Goal: Information Seeking & Learning: Learn about a topic

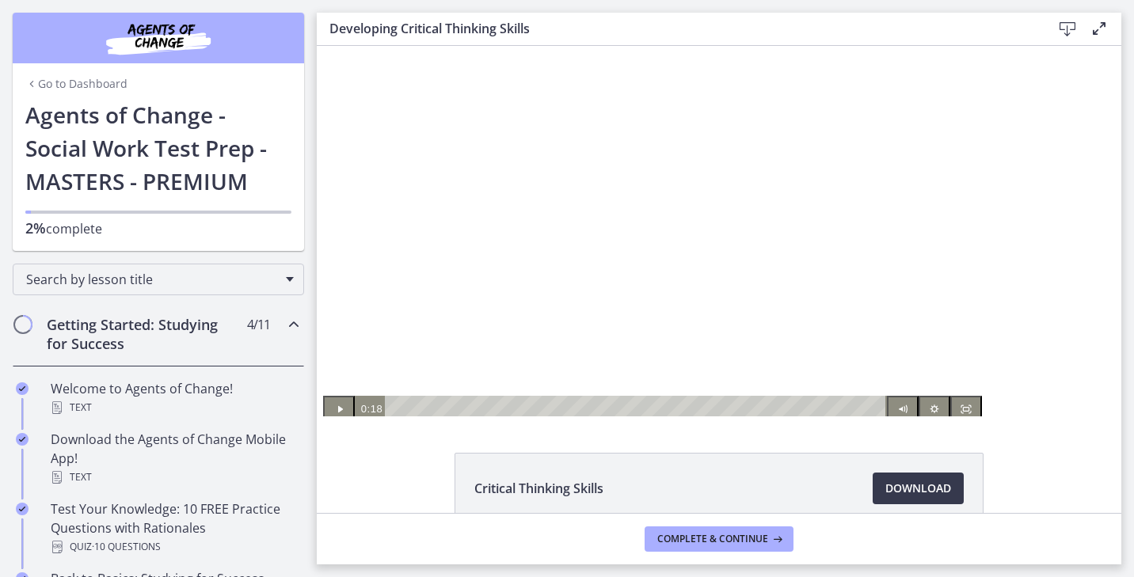
scroll to position [482, 0]
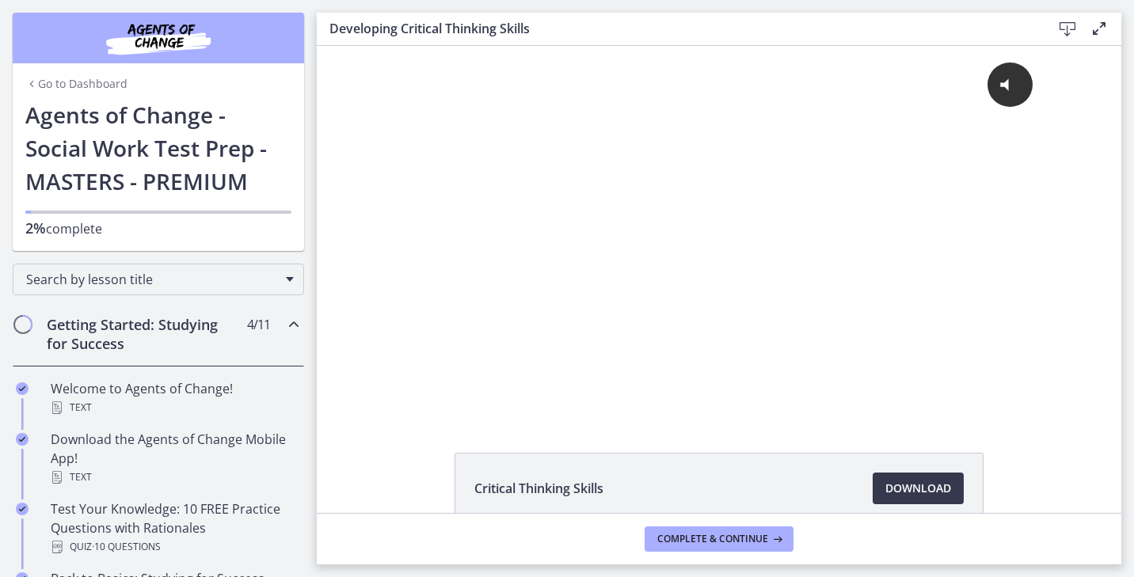
click at [1082, 308] on div "Click for sound @keyframes VOLUME_SMALL_WAVE_FLASH { 0% { opacity: 0; } 33% { o…" at bounding box center [719, 231] width 804 height 370
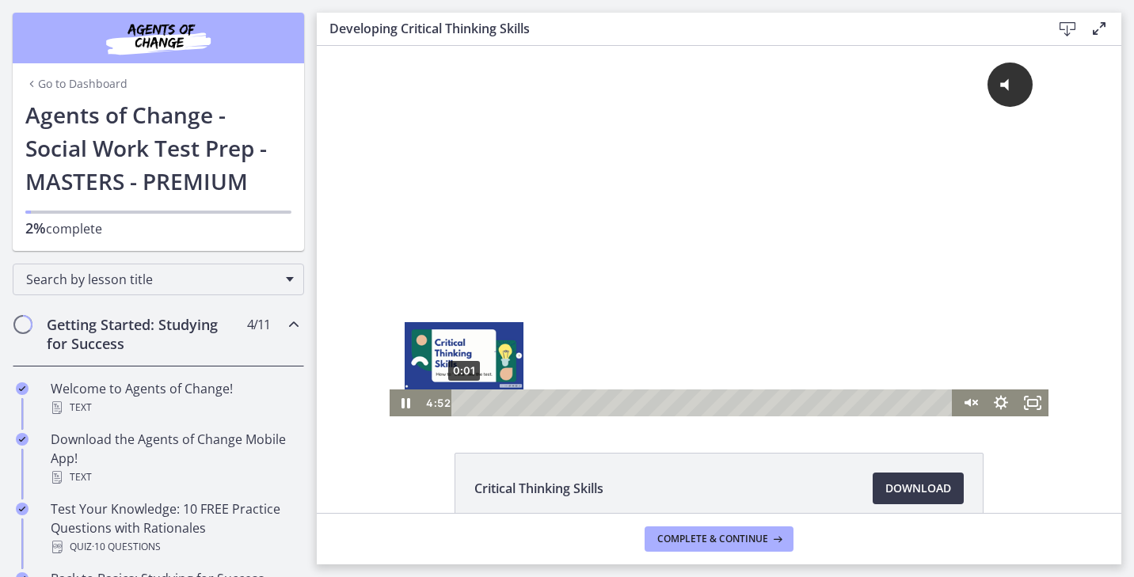
click at [463, 404] on div "0:01" at bounding box center [704, 402] width 482 height 27
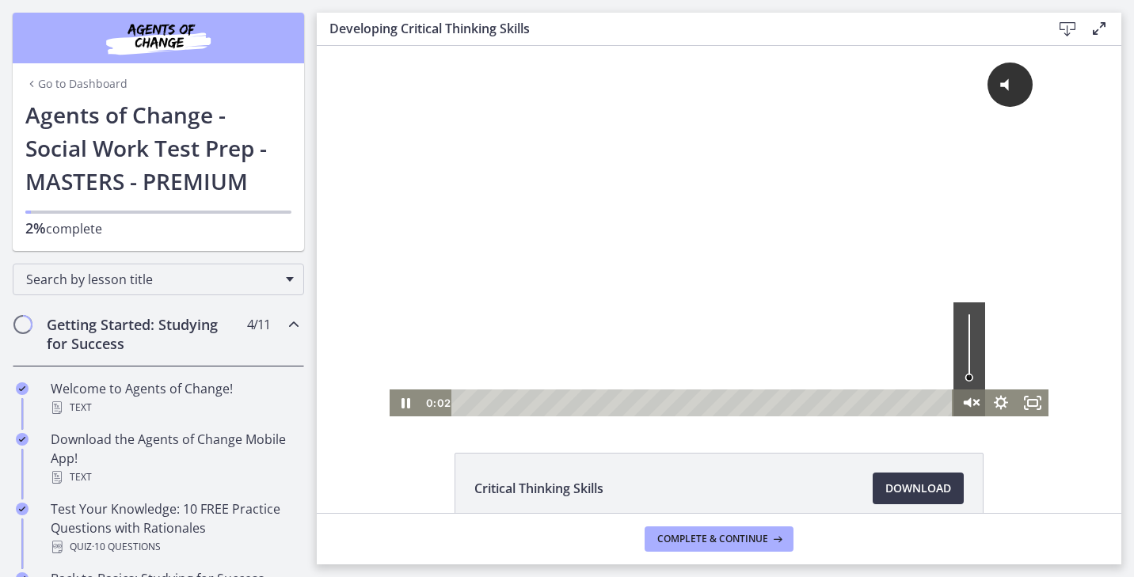
click at [967, 402] on icon "Unmute" at bounding box center [969, 403] width 38 height 32
drag, startPoint x: 962, startPoint y: 313, endPoint x: 962, endPoint y: 325, distance: 11.1
click at [963, 325] on div "Volume" at bounding box center [969, 325] width 12 height 12
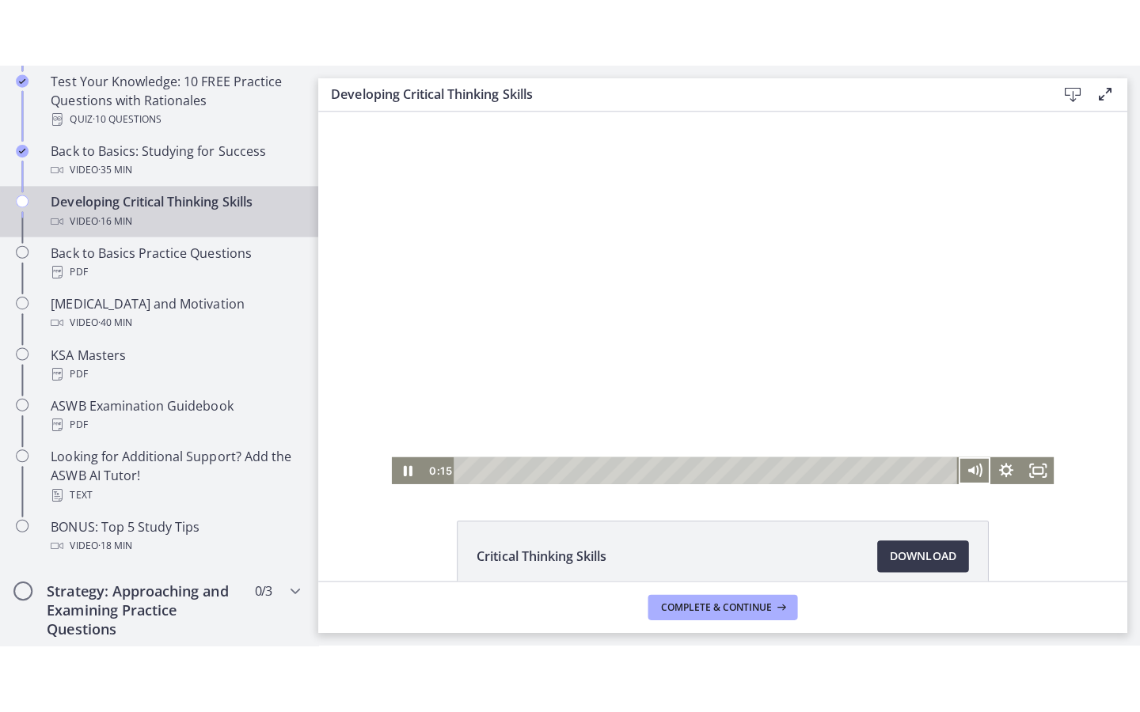
scroll to position [49, 0]
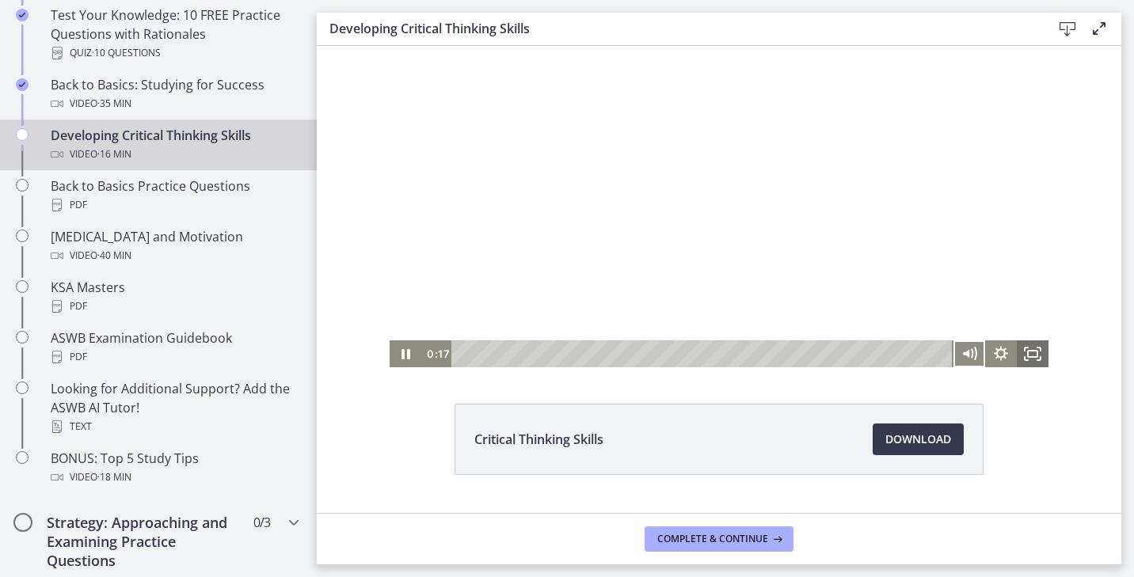
click at [1026, 349] on icon "Fullscreen" at bounding box center [1032, 353] width 32 height 27
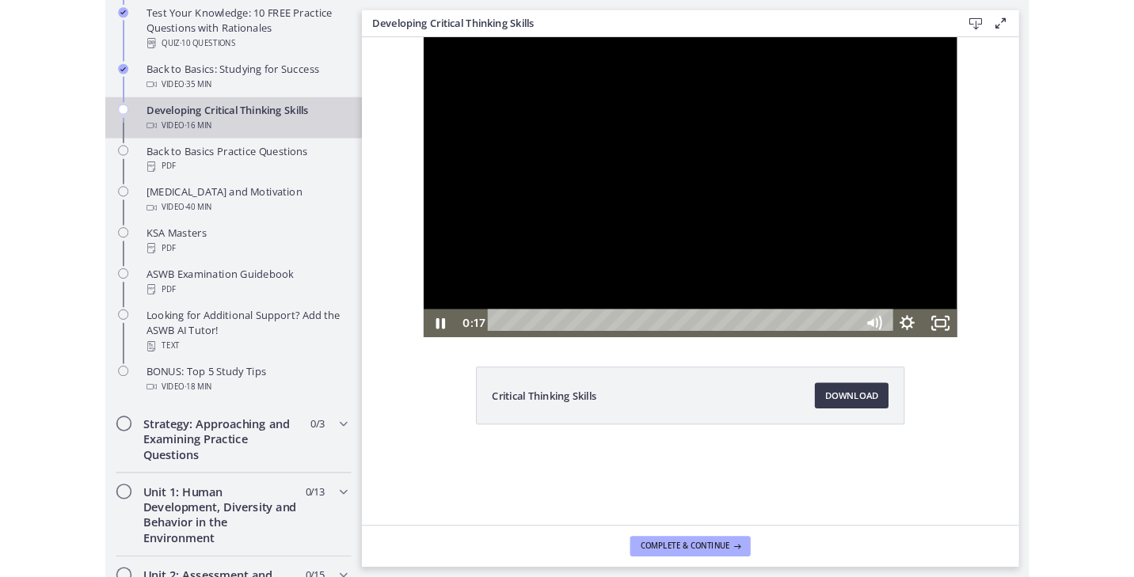
scroll to position [0, 0]
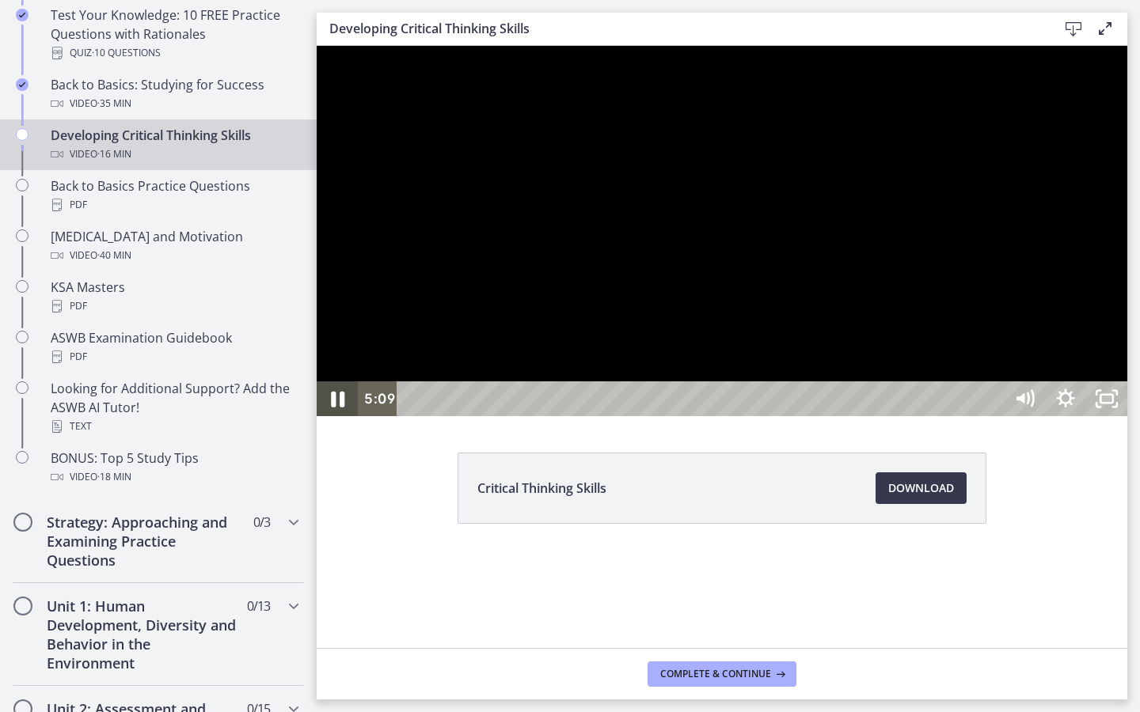
click at [343, 420] on icon "Pause" at bounding box center [337, 399] width 49 height 42
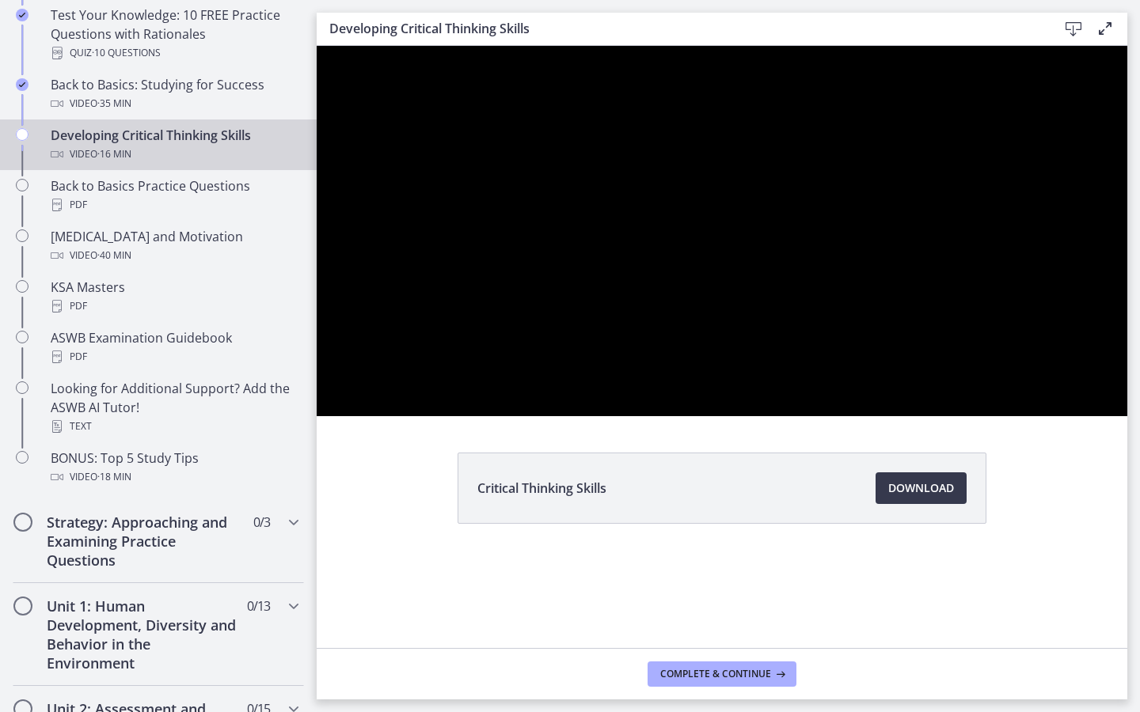
click at [913, 385] on div at bounding box center [722, 231] width 811 height 370
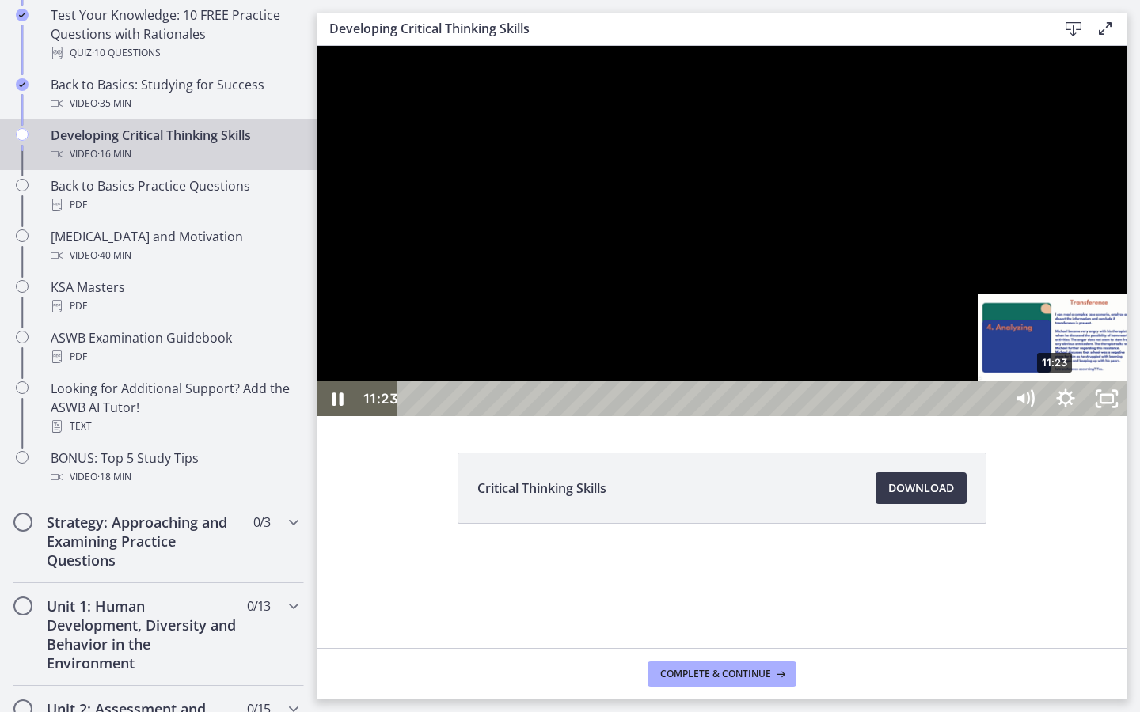
click at [993, 416] on div "11:23" at bounding box center [702, 399] width 581 height 35
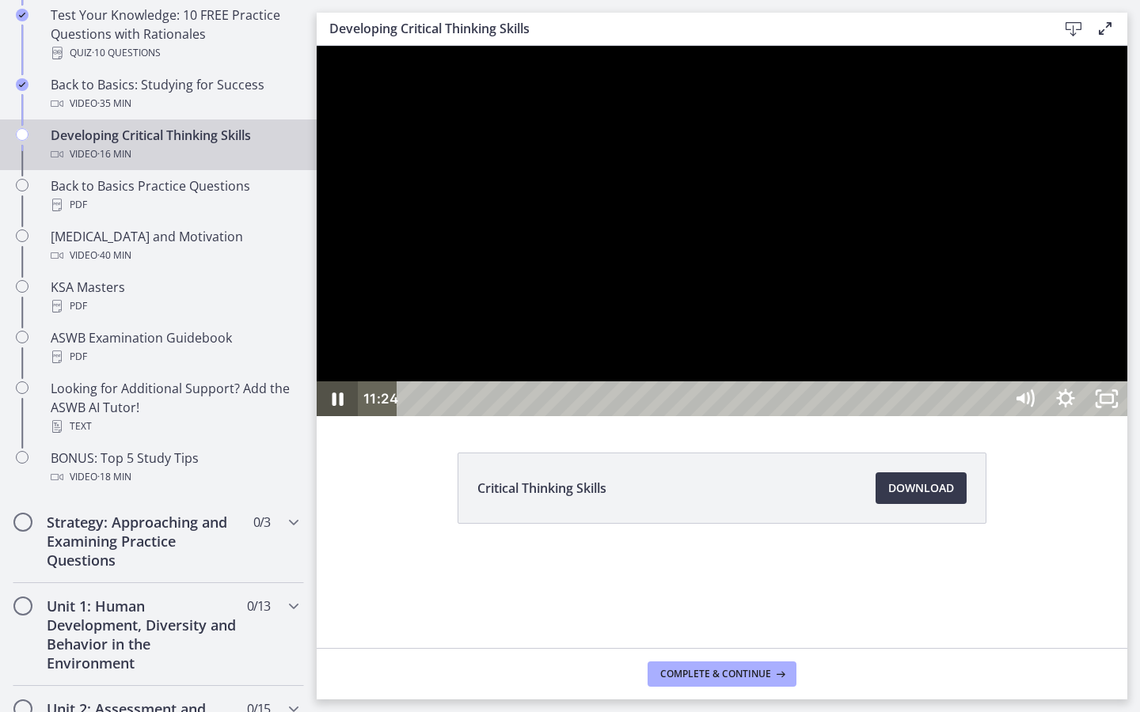
click at [344, 416] on icon "Pause" at bounding box center [337, 399] width 41 height 35
click at [333, 420] on icon "Play Video" at bounding box center [338, 399] width 49 height 42
click at [1131, 420] on icon "Unfullscreen" at bounding box center [1106, 399] width 49 height 42
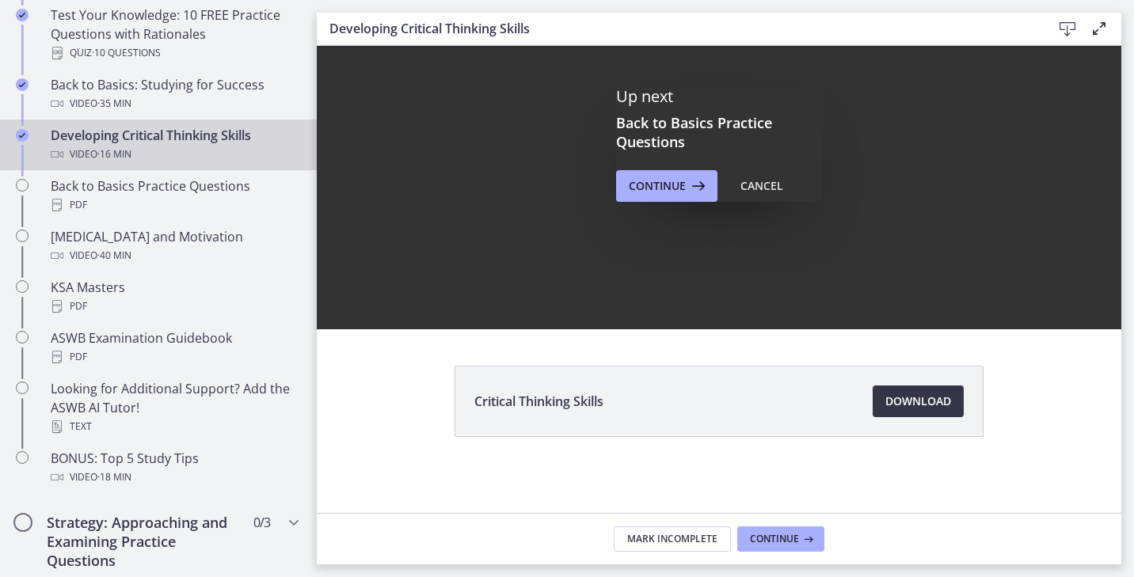
click at [905, 407] on span "Download Opens in a new window" at bounding box center [918, 401] width 66 height 19
click at [772, 538] on span "Continue" at bounding box center [774, 539] width 49 height 13
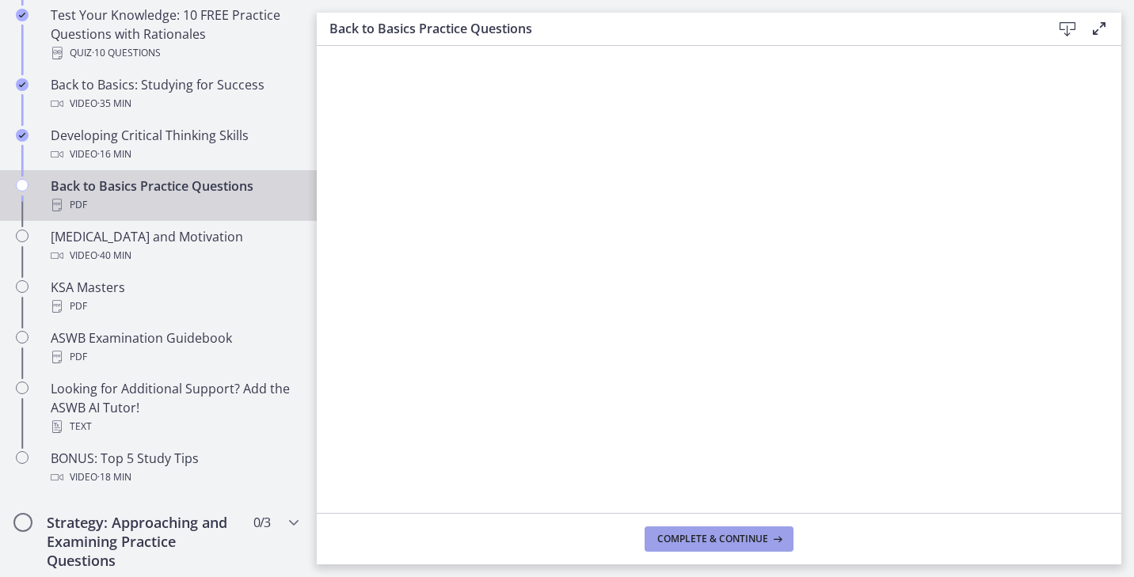
click at [682, 529] on button "Complete & continue" at bounding box center [718, 538] width 149 height 25
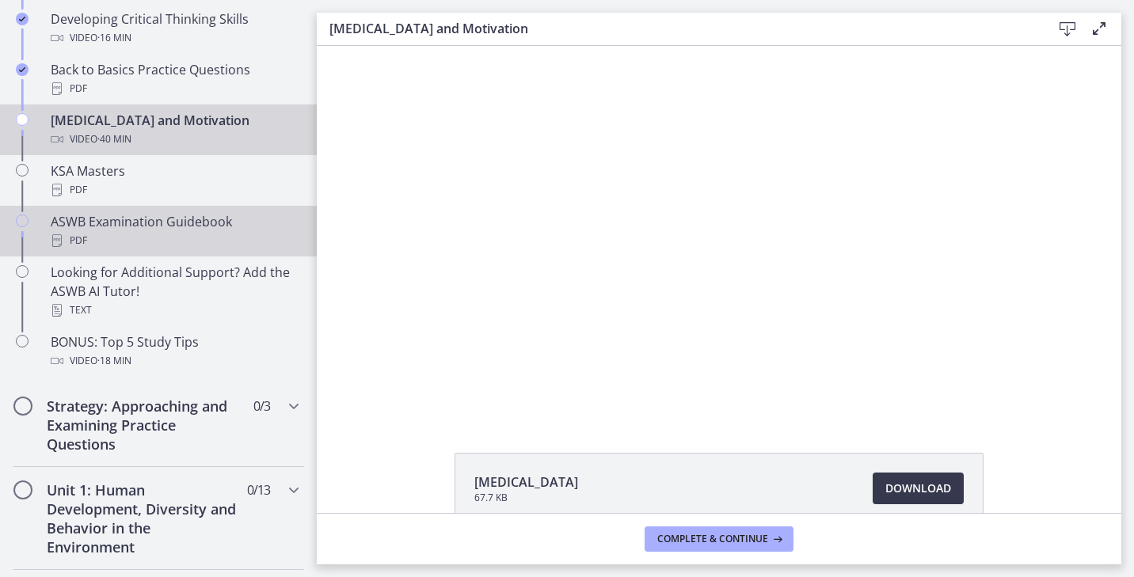
scroll to position [618, 0]
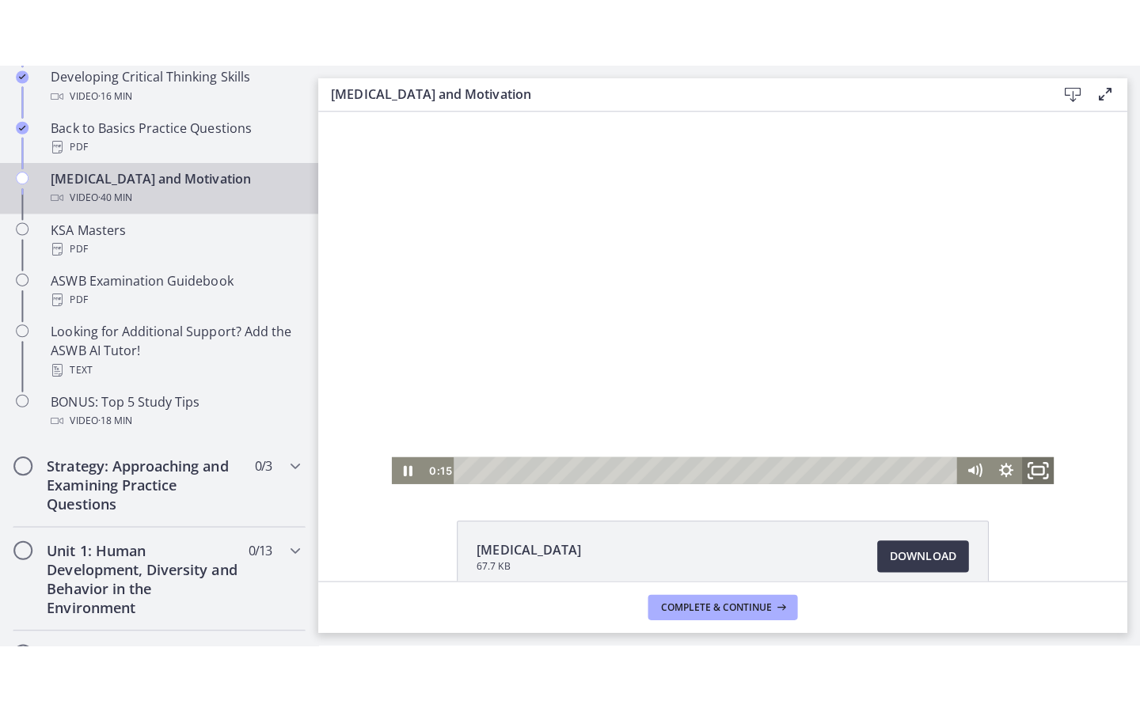
click at [1031, 467] on icon "Fullscreen" at bounding box center [1034, 469] width 38 height 32
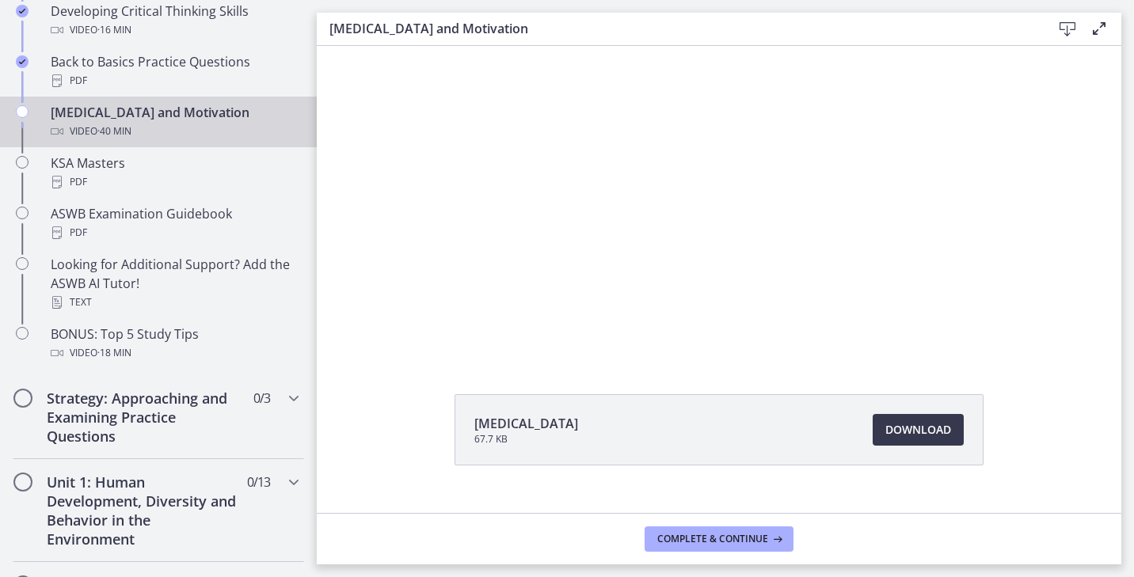
scroll to position [87, 0]
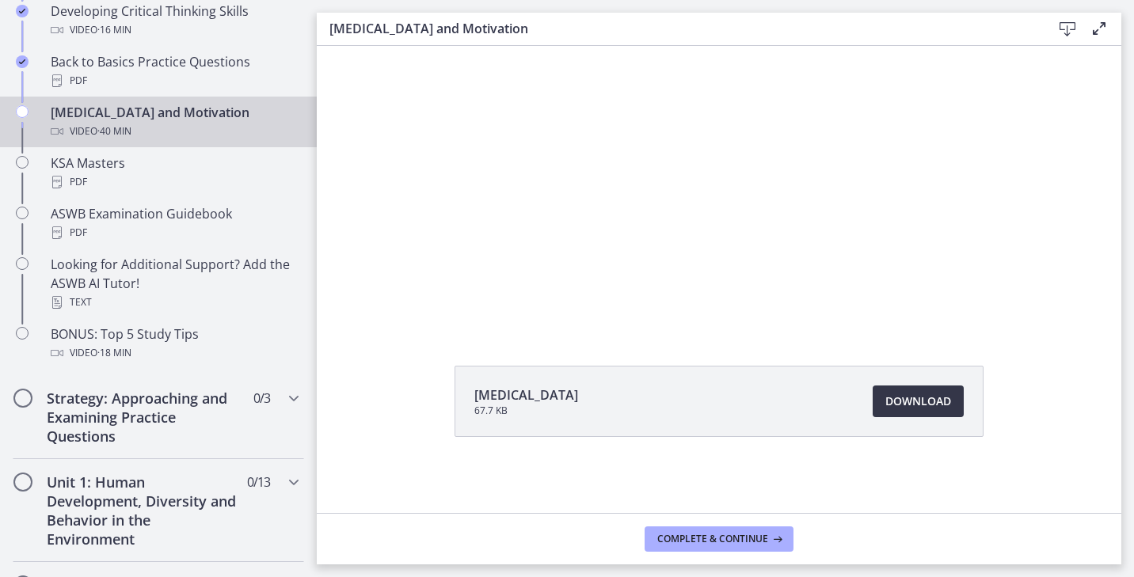
click at [953, 399] on link "Download Opens in a new window" at bounding box center [917, 401] width 91 height 32
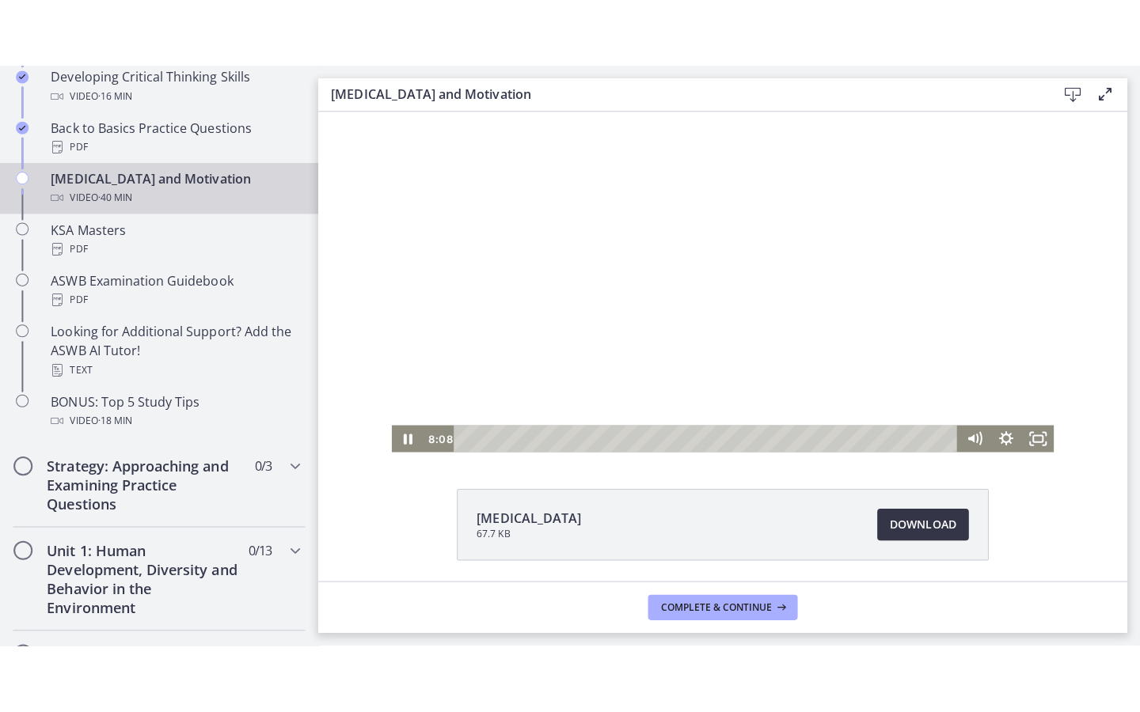
scroll to position [30, 0]
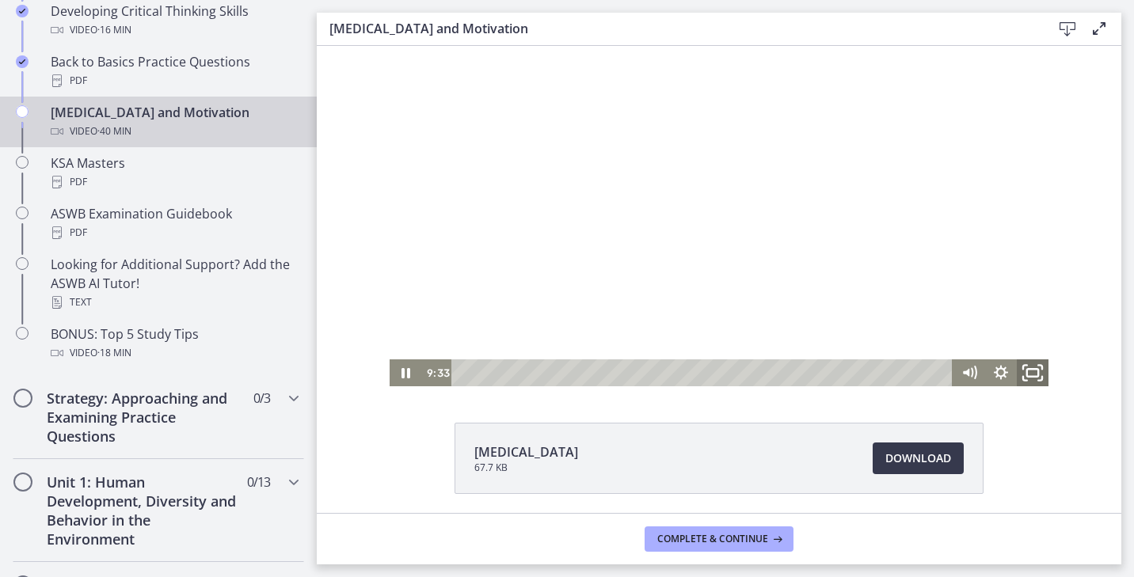
click at [1026, 371] on icon "Fullscreen" at bounding box center [1032, 373] width 38 height 32
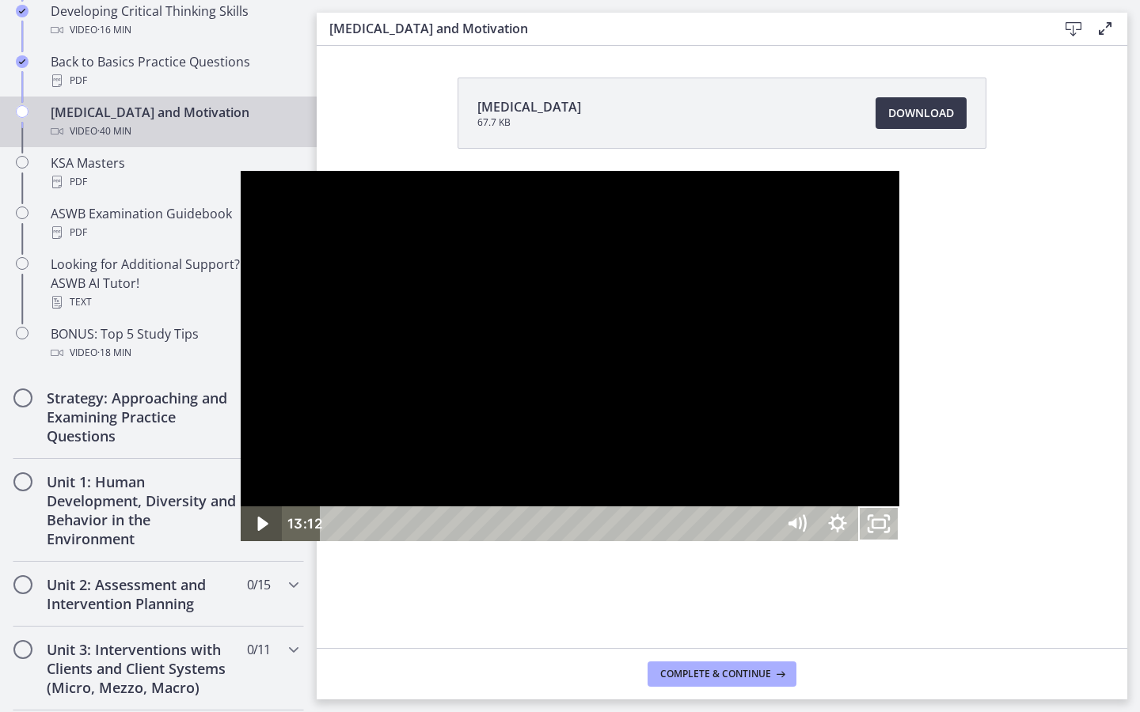
click at [257, 531] on icon "Play Video" at bounding box center [262, 524] width 10 height 14
click at [899, 265] on div at bounding box center [570, 356] width 659 height 370
click at [899, 264] on div at bounding box center [570, 356] width 659 height 370
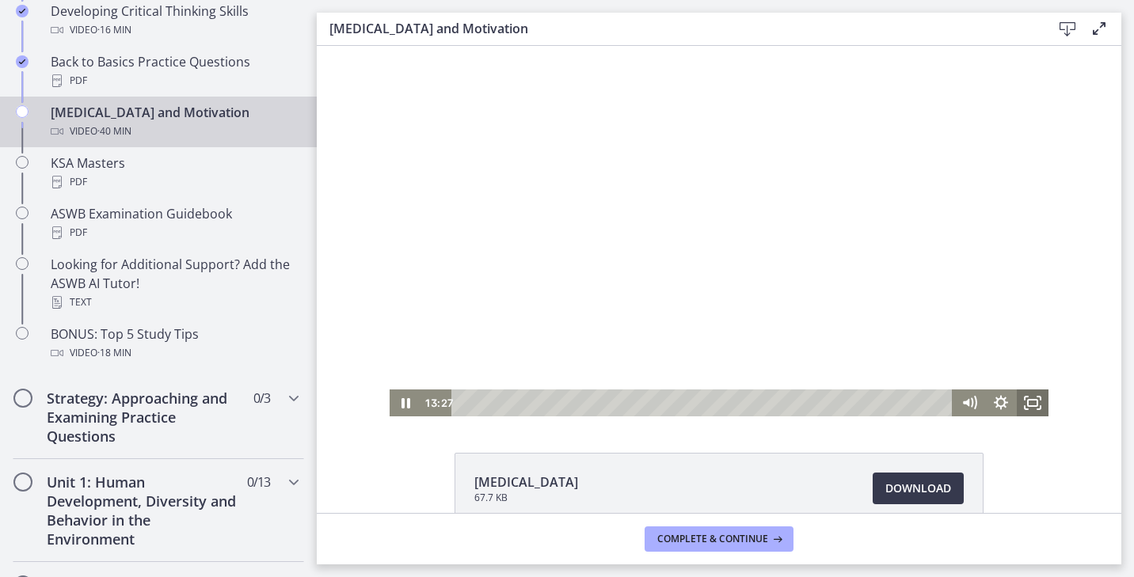
click at [1036, 404] on icon "Fullscreen" at bounding box center [1032, 402] width 32 height 27
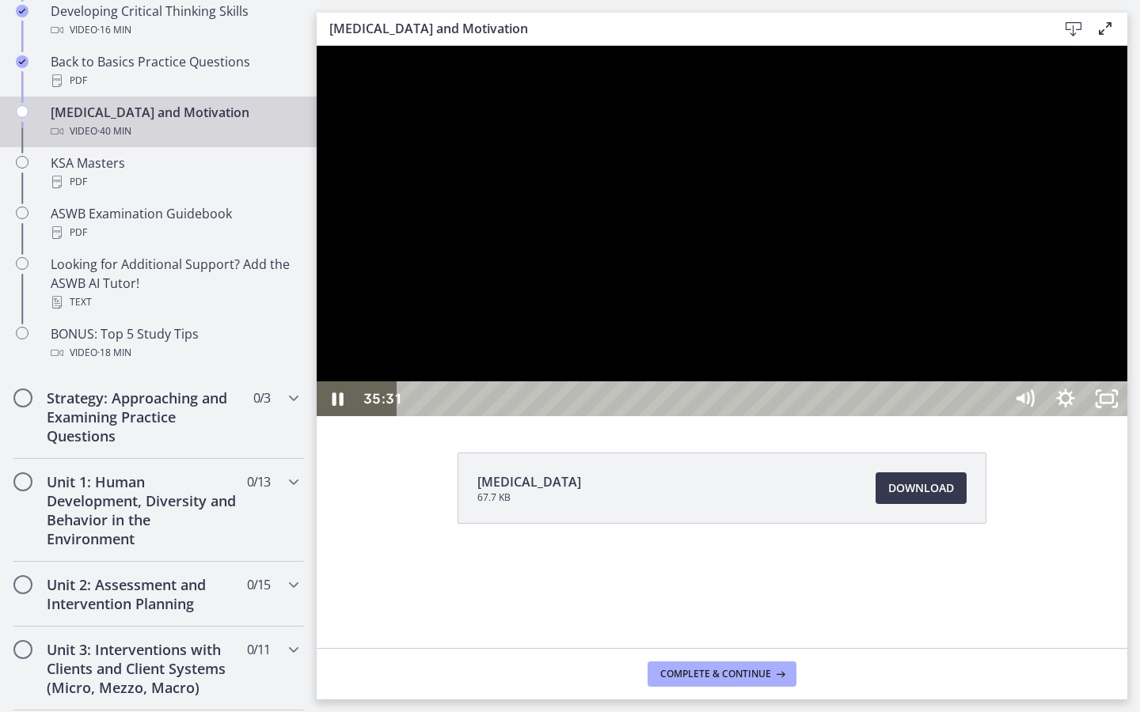
click at [993, 416] on div "35:31" at bounding box center [702, 399] width 581 height 35
click at [993, 416] on div "37:24" at bounding box center [702, 399] width 581 height 35
click at [993, 416] on div "37:42" at bounding box center [702, 399] width 581 height 35
click at [993, 416] on div "38:16" at bounding box center [702, 399] width 581 height 35
click at [993, 416] on div "38:47" at bounding box center [702, 399] width 581 height 35
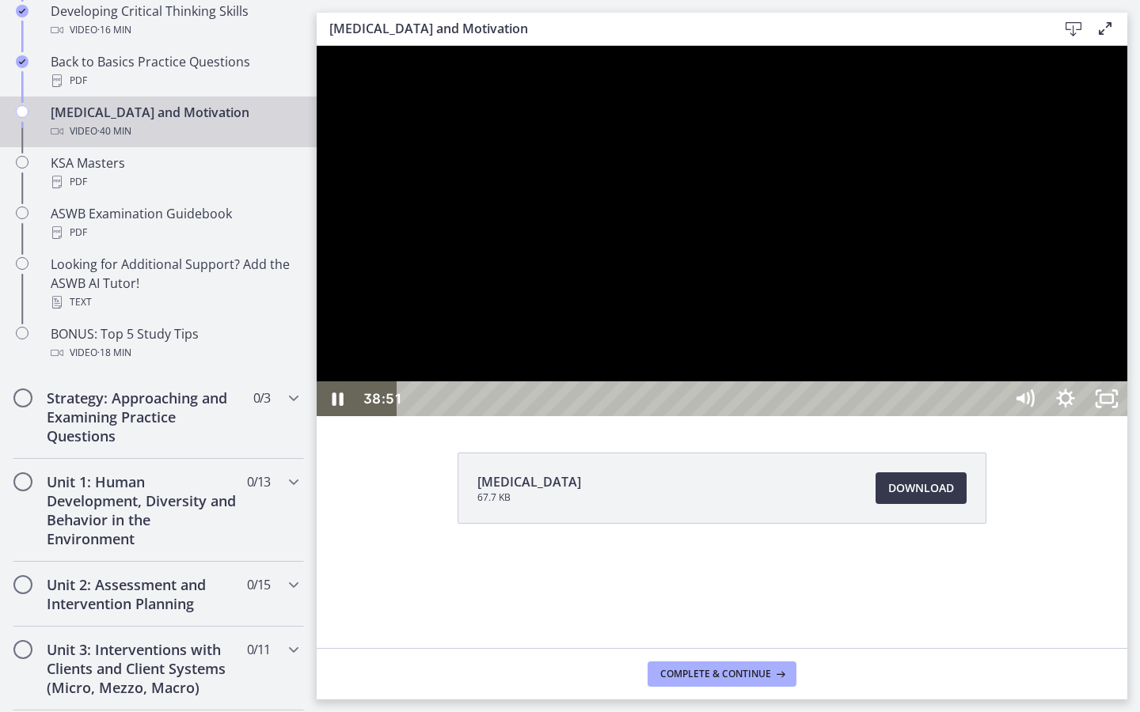
click at [993, 416] on div "39:17" at bounding box center [702, 399] width 581 height 35
click at [1127, 416] on icon "Unfullscreen" at bounding box center [1106, 399] width 41 height 35
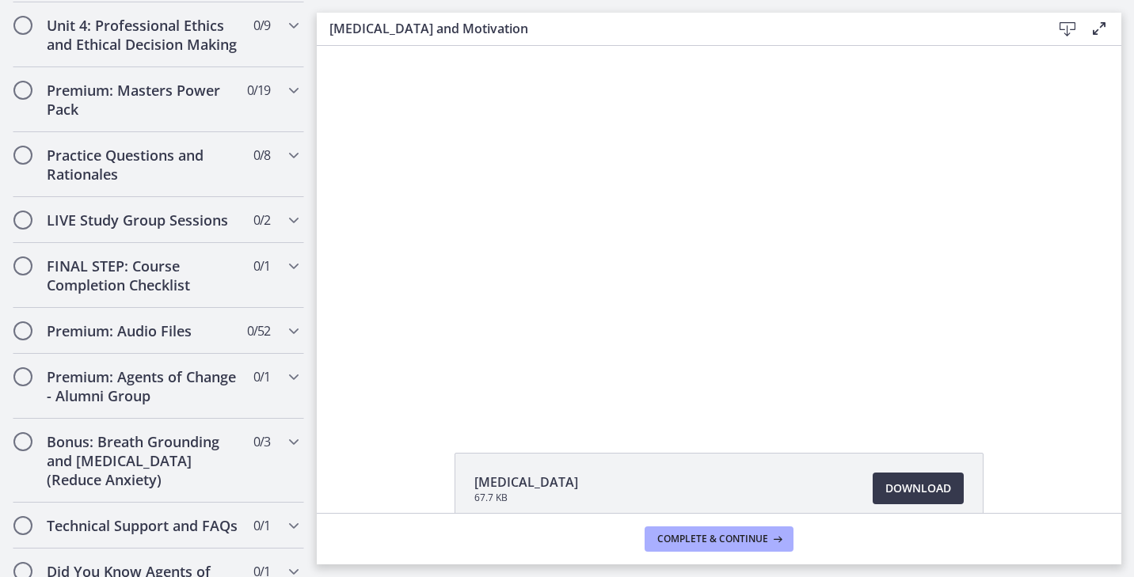
scroll to position [1419, 0]
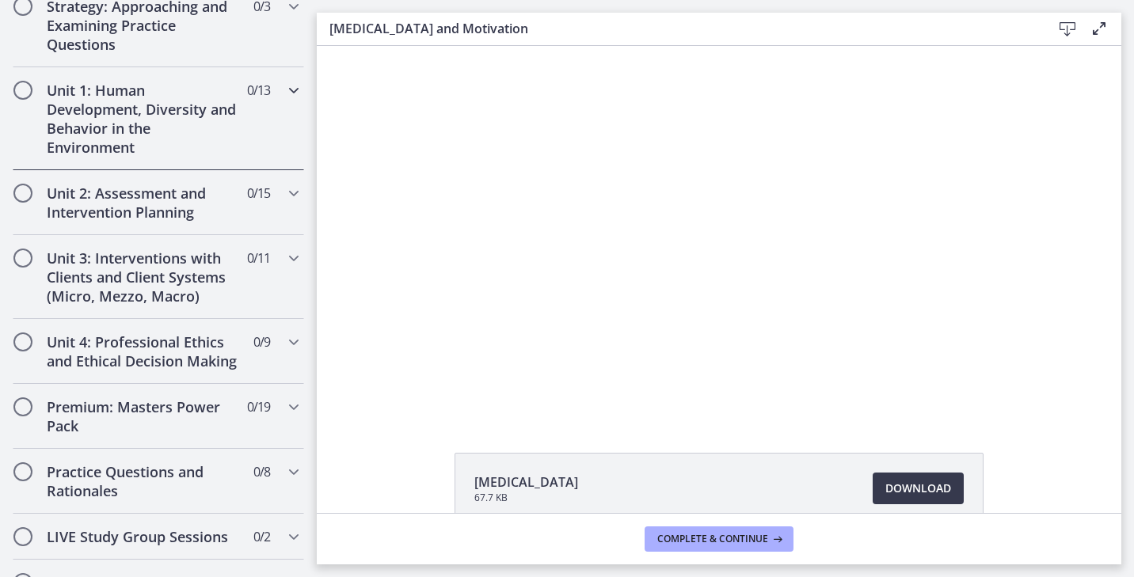
click at [136, 138] on h2 "Unit 1: Human Development, Diversity and Behavior in the Environment" at bounding box center [143, 119] width 193 height 76
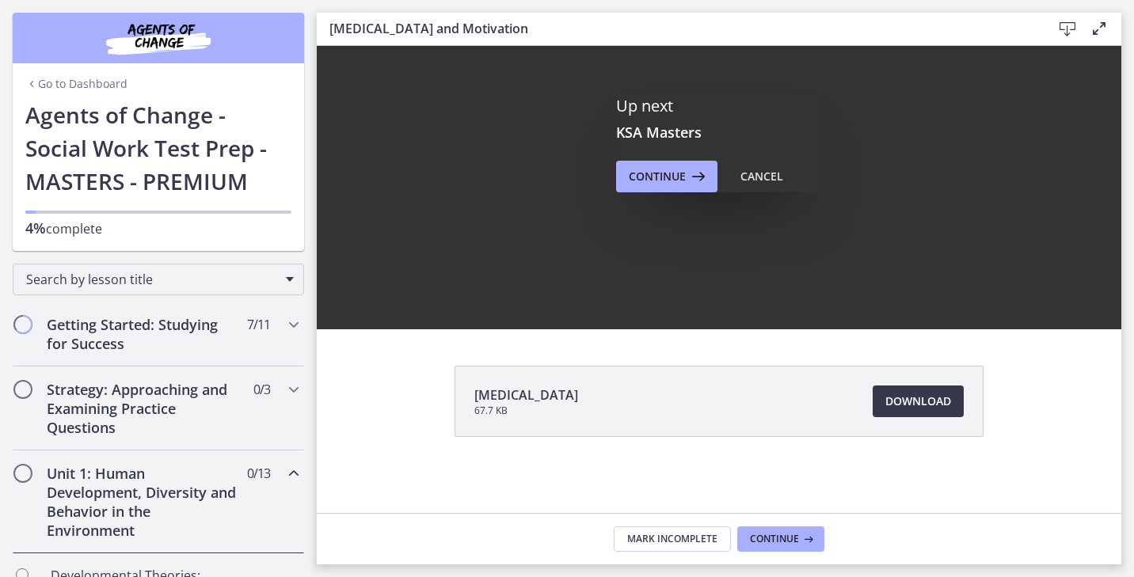
scroll to position [0, 0]
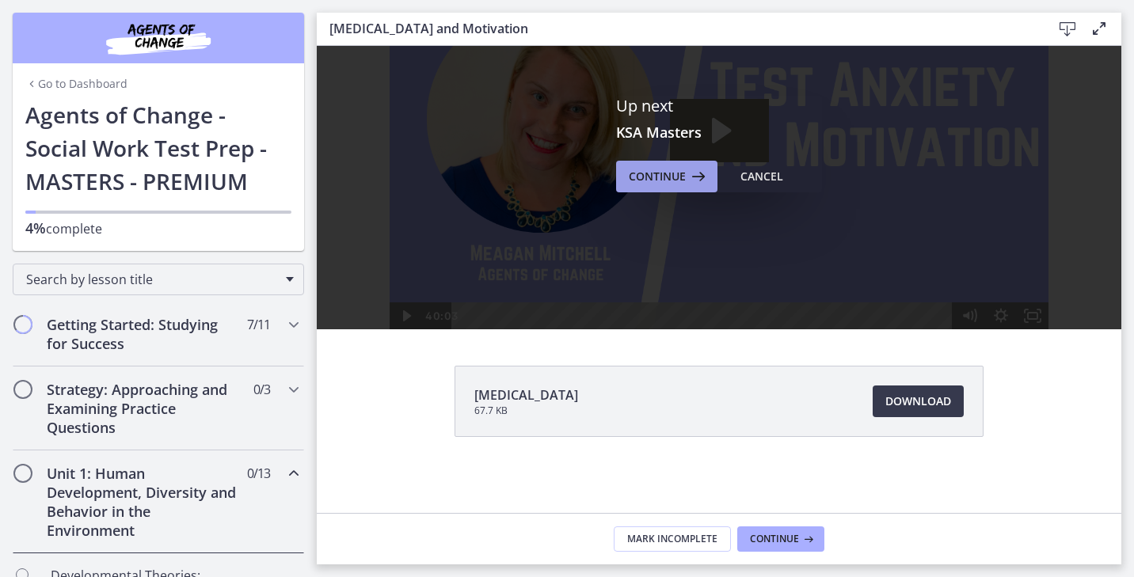
click at [674, 177] on span "Continue" at bounding box center [657, 176] width 57 height 19
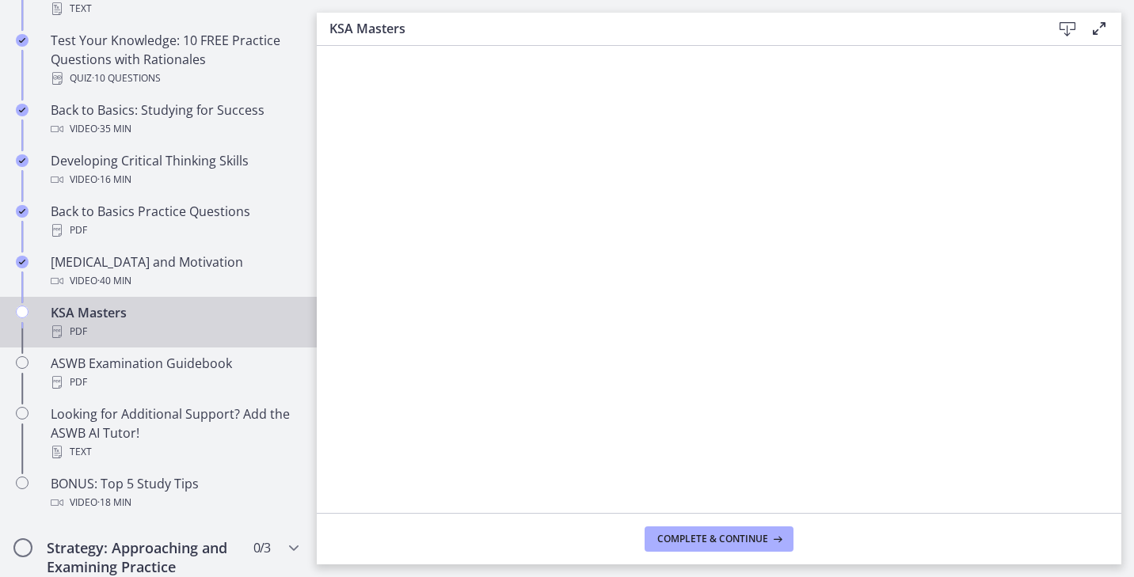
scroll to position [470, 0]
click at [703, 543] on span "Complete & continue" at bounding box center [712, 539] width 111 height 13
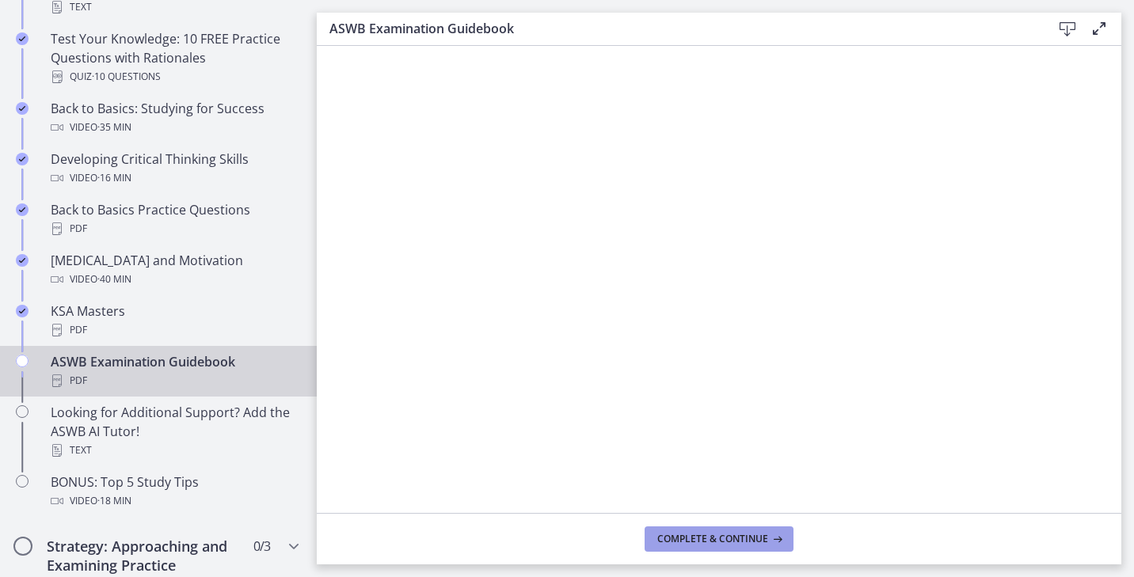
click at [685, 547] on button "Complete & continue" at bounding box center [718, 538] width 149 height 25
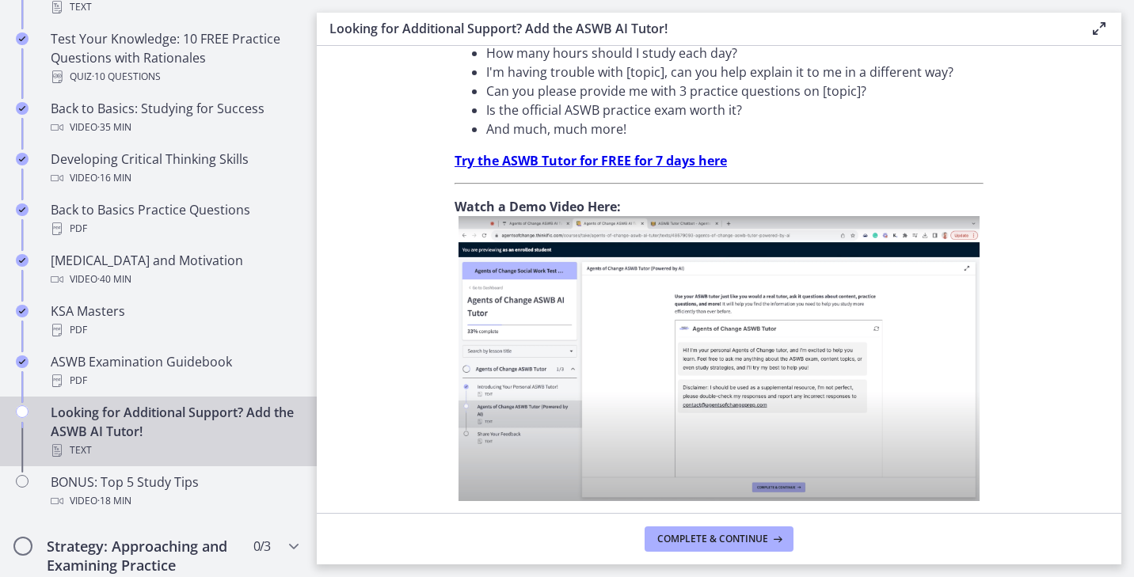
scroll to position [602, 0]
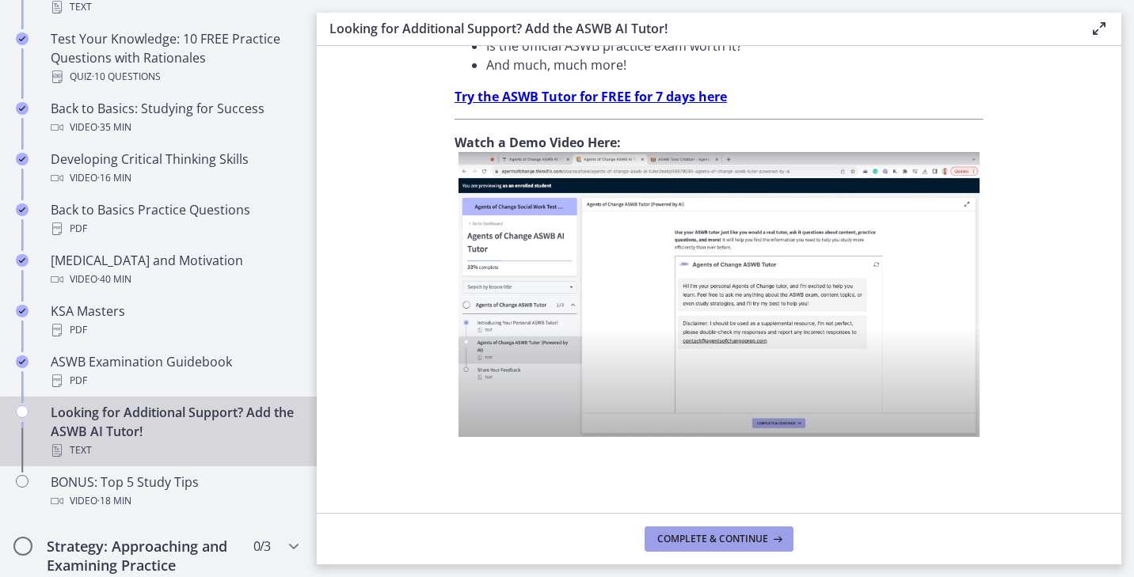
click at [731, 529] on button "Complete & continue" at bounding box center [718, 538] width 149 height 25
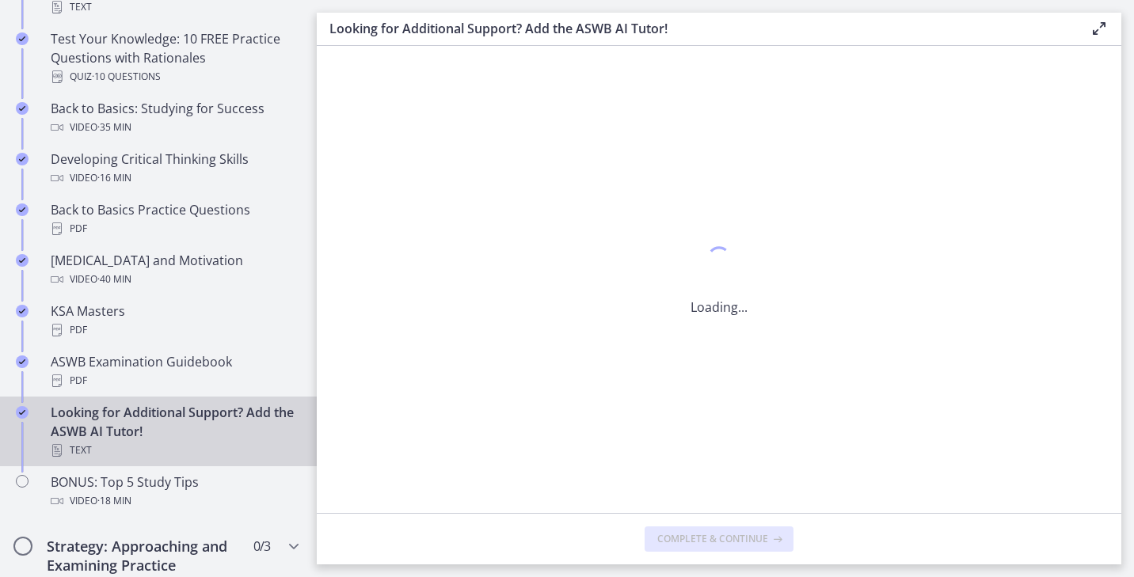
scroll to position [0, 0]
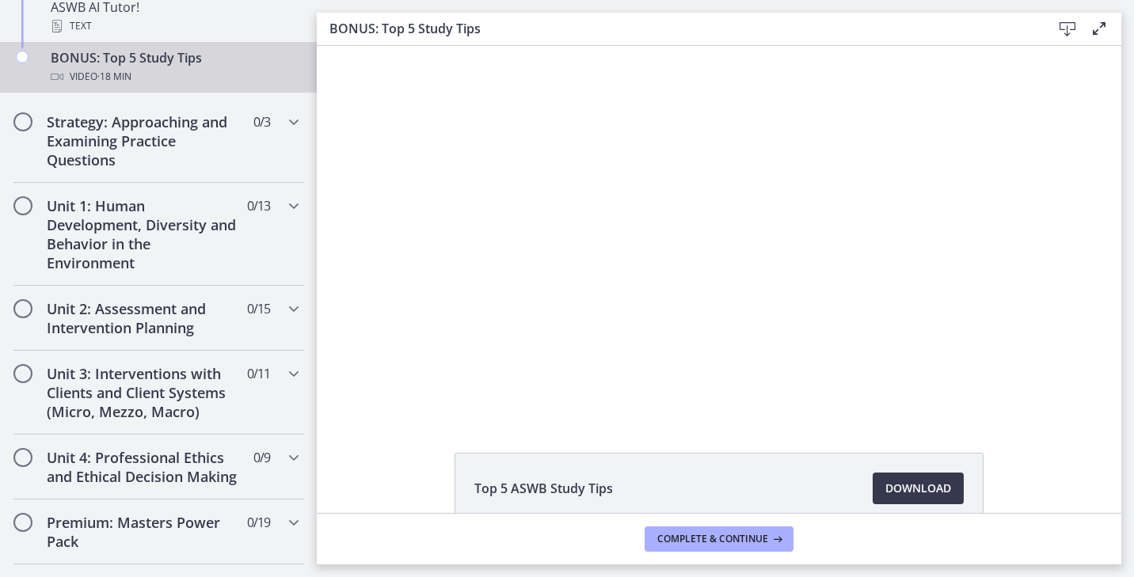
scroll to position [900, 0]
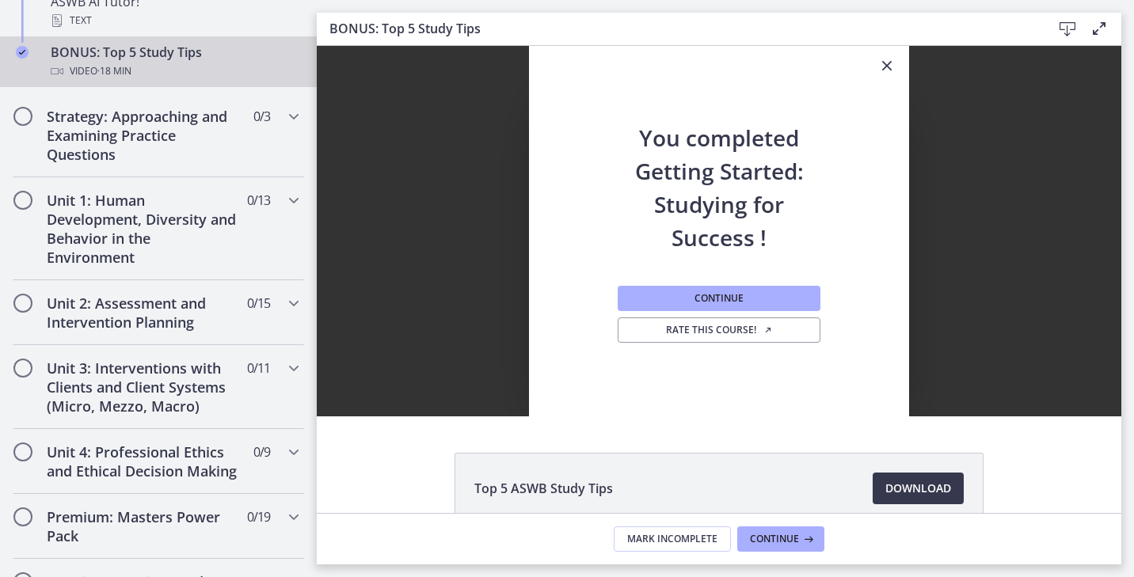
click at [885, 66] on icon "Close" at bounding box center [886, 65] width 19 height 19
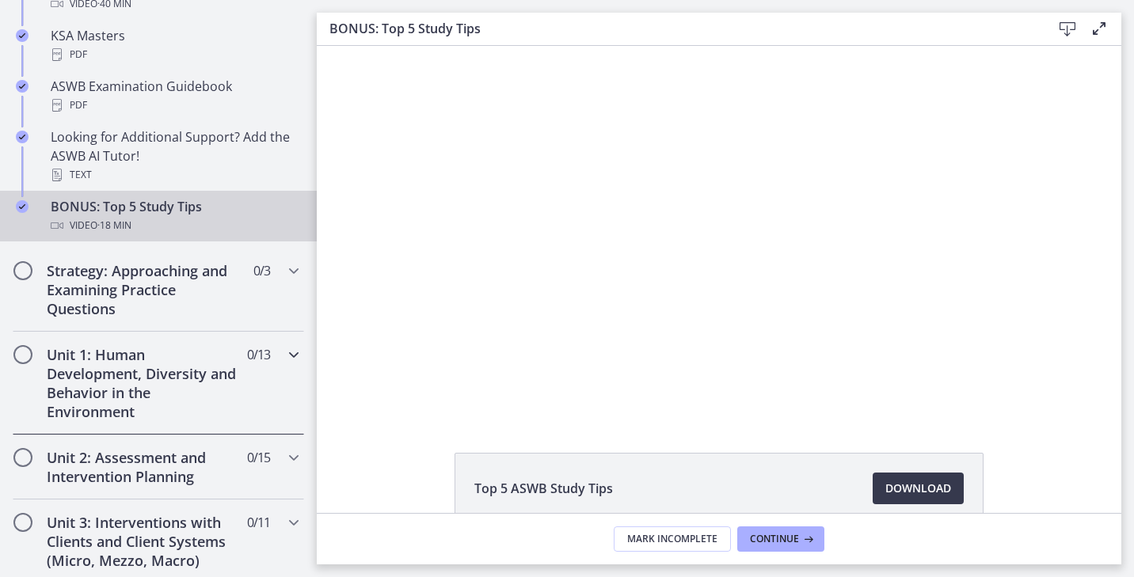
scroll to position [732, 0]
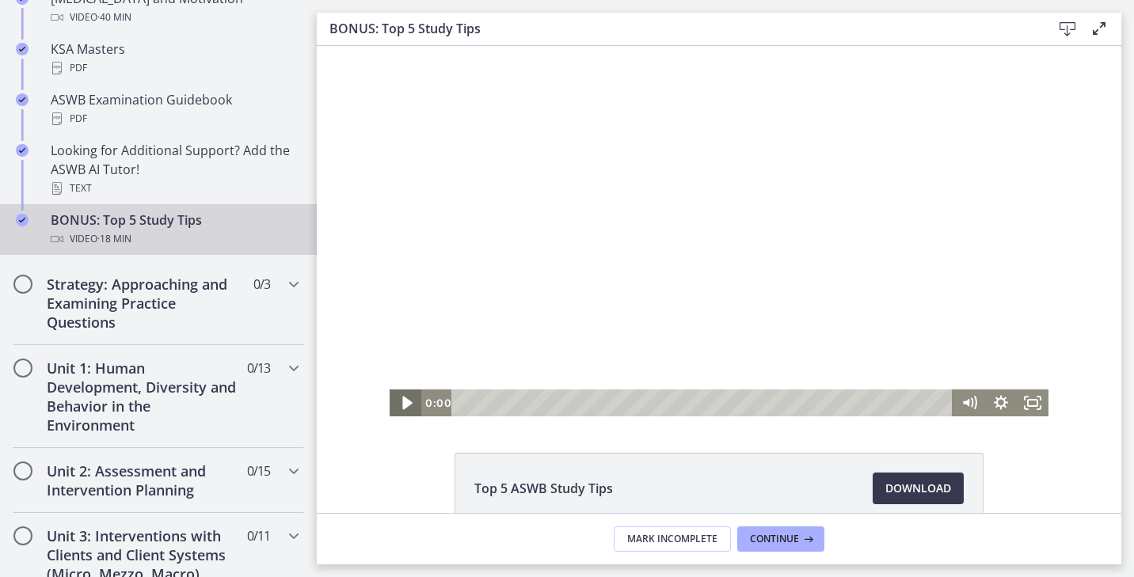
click at [404, 403] on icon "Play Video" at bounding box center [406, 403] width 9 height 13
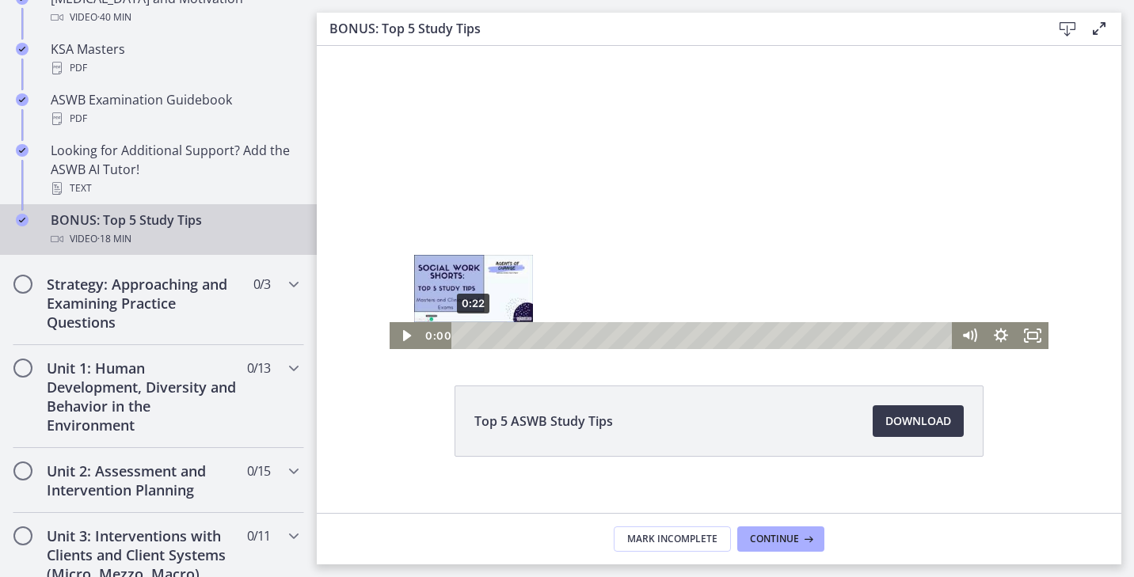
scroll to position [87, 0]
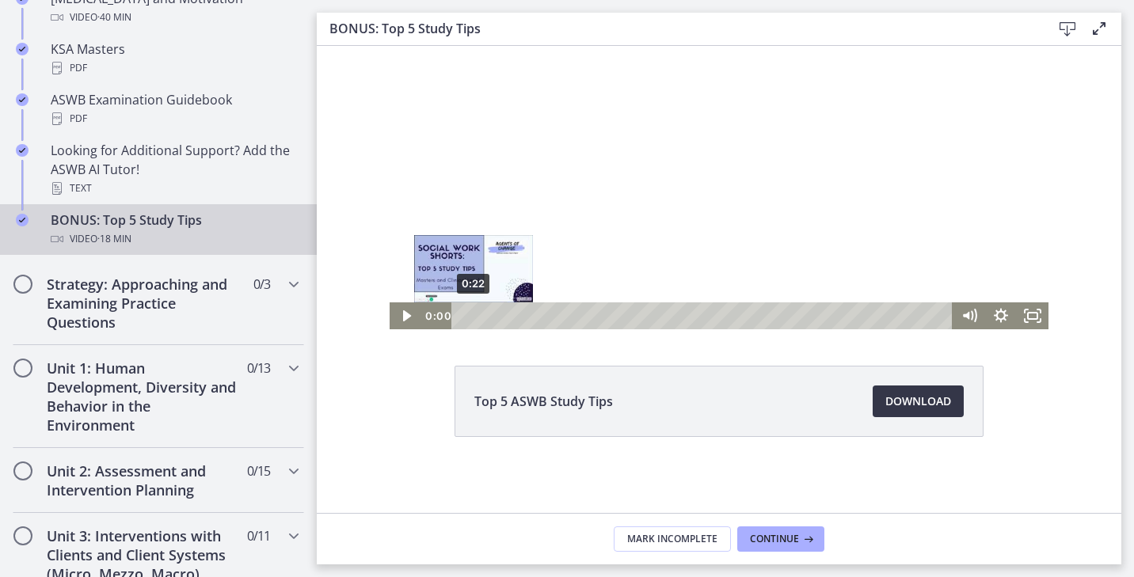
click at [921, 392] on span "Download Opens in a new window" at bounding box center [918, 401] width 66 height 19
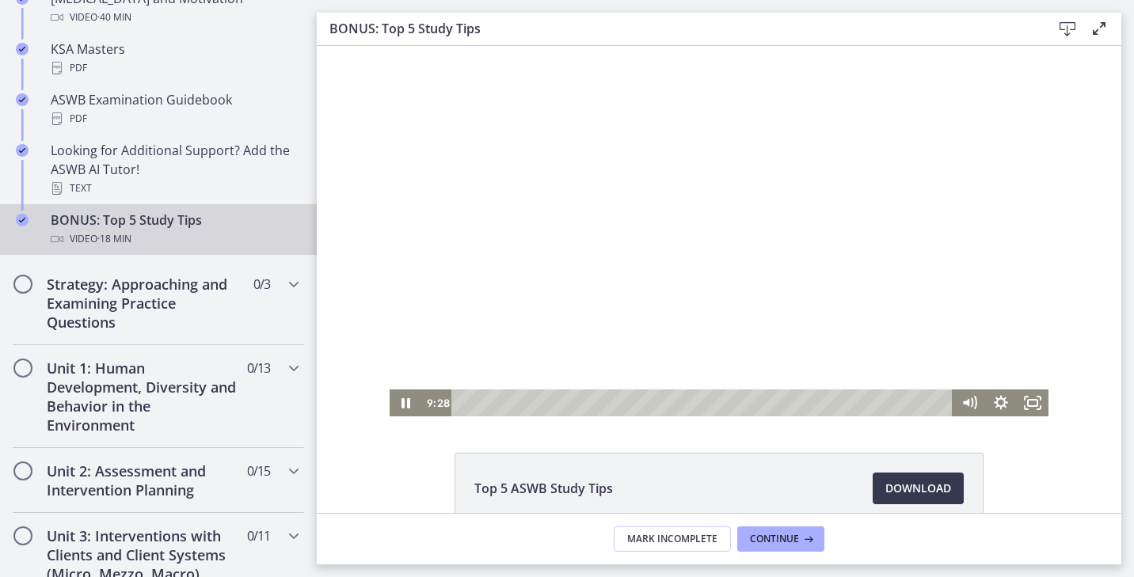
scroll to position [0, 0]
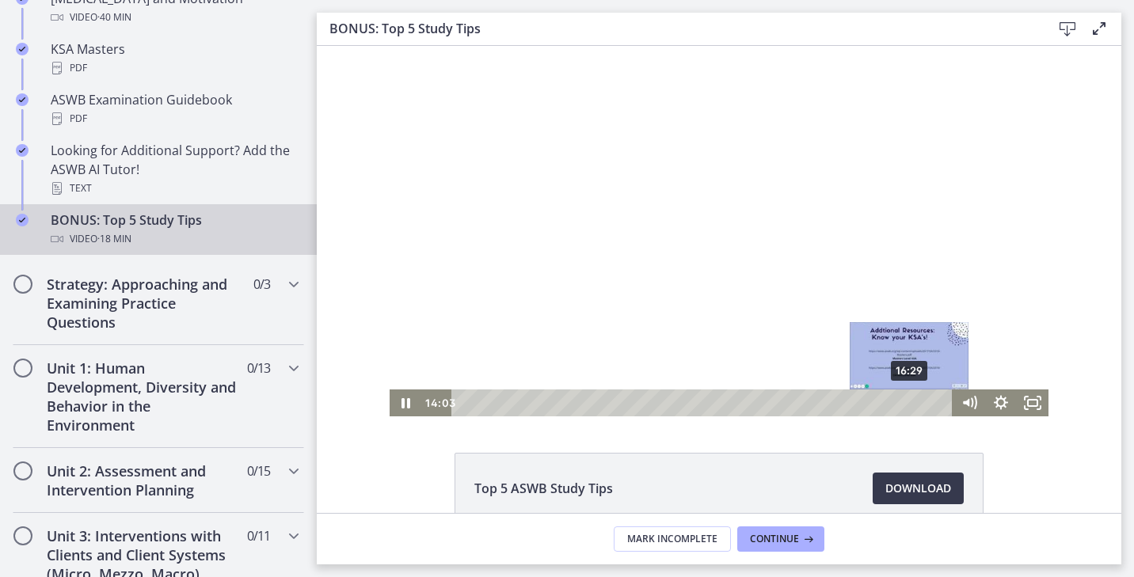
click at [905, 401] on div "16:29" at bounding box center [704, 402] width 482 height 27
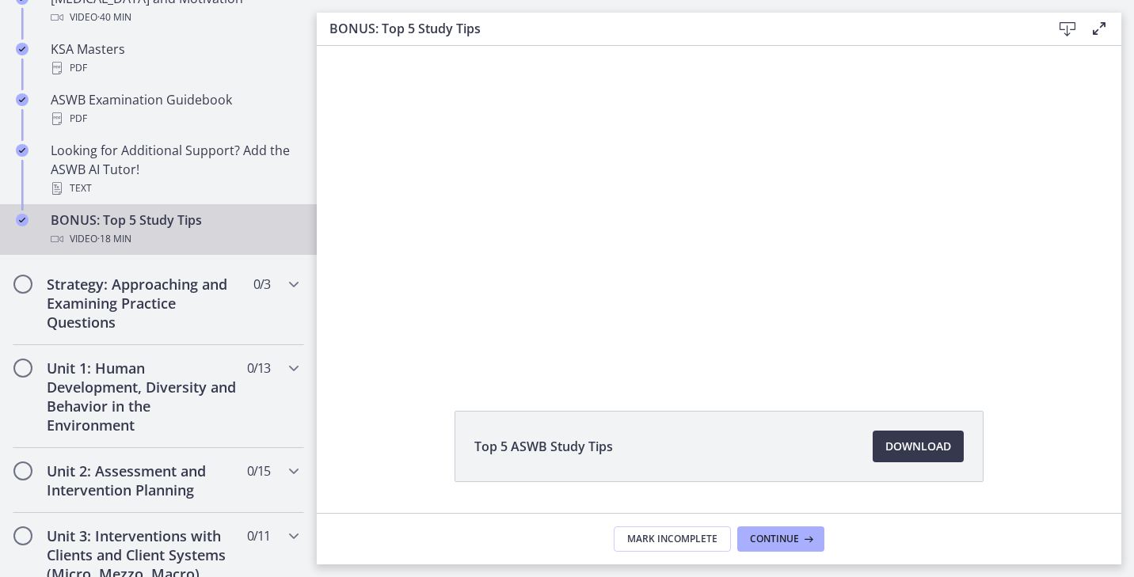
scroll to position [87, 0]
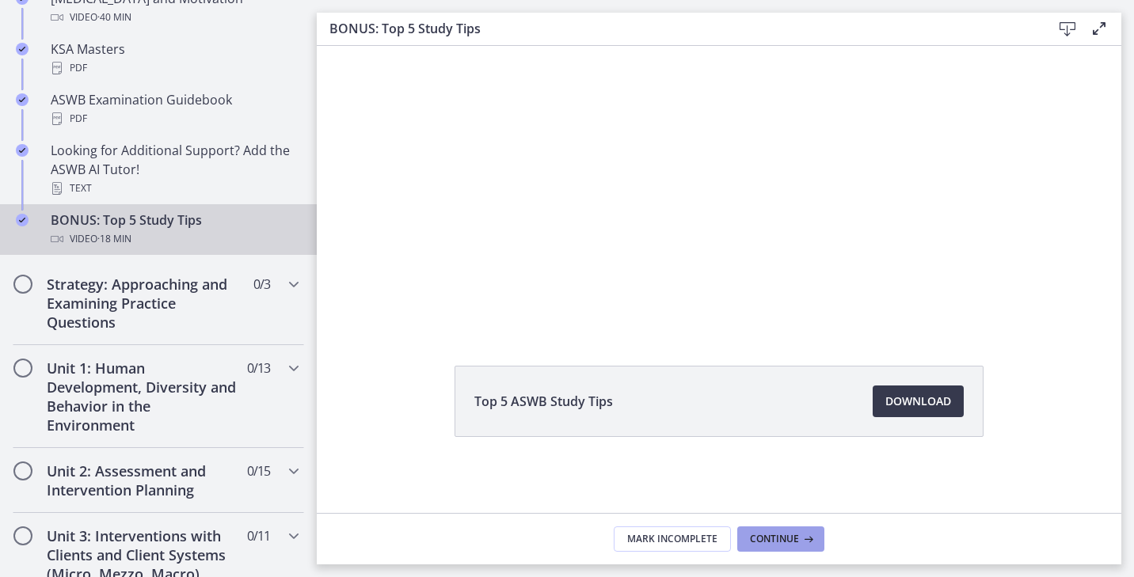
click at [780, 534] on span "Continue" at bounding box center [774, 539] width 49 height 13
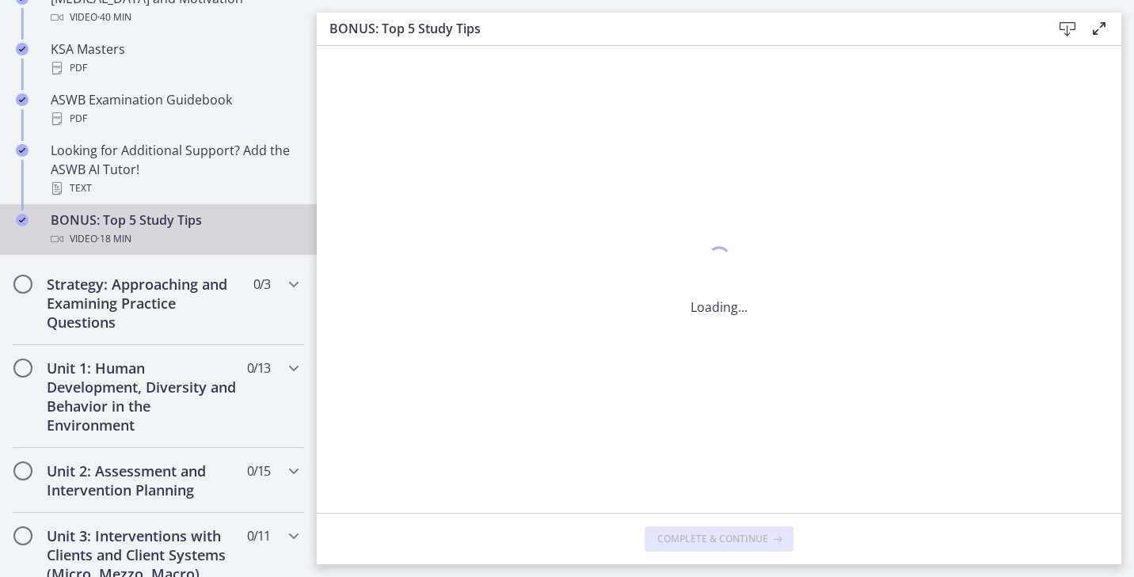
scroll to position [0, 0]
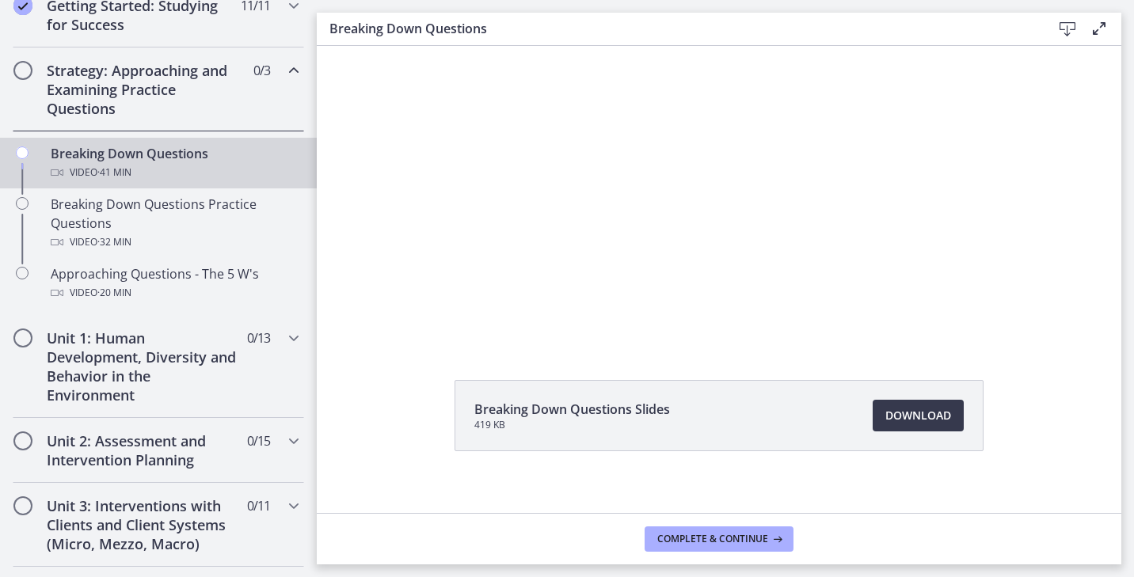
scroll to position [87, 0]
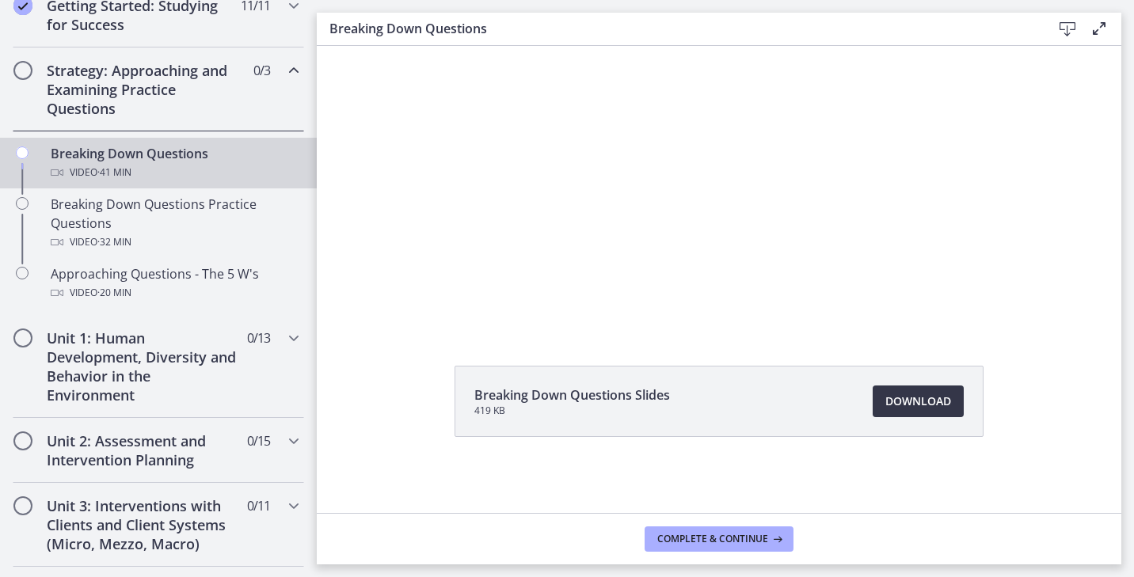
click at [928, 396] on span "Download Opens in a new window" at bounding box center [918, 401] width 66 height 19
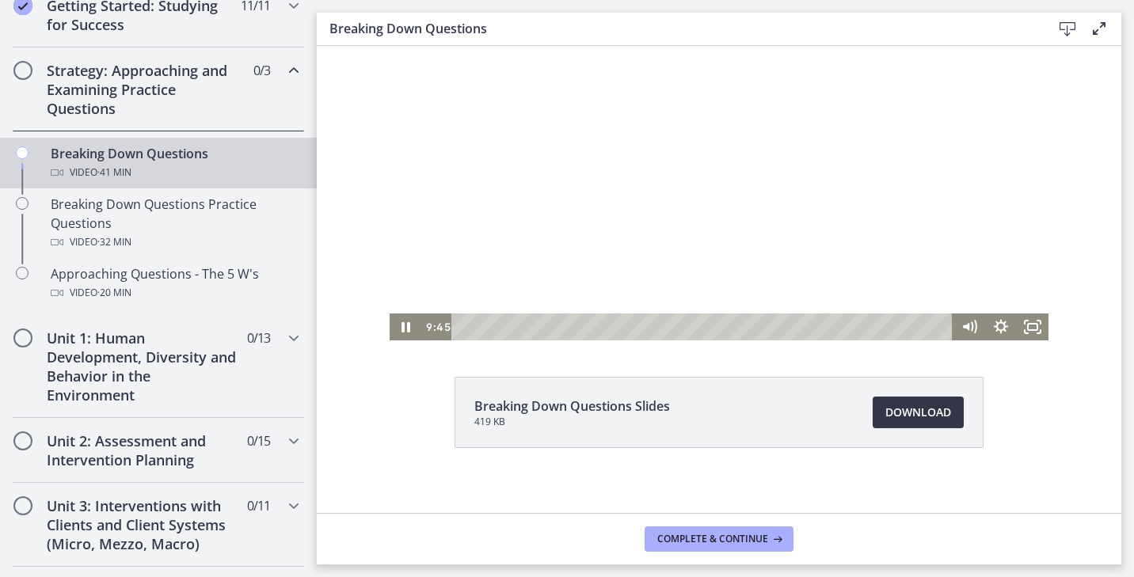
scroll to position [87, 0]
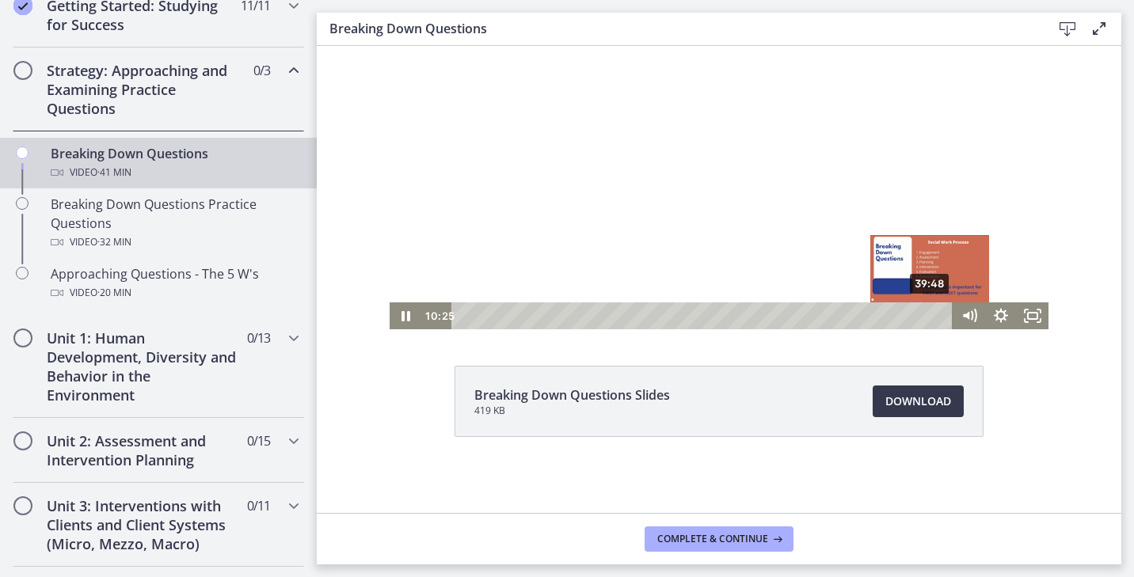
click at [932, 313] on div "39:48" at bounding box center [704, 315] width 482 height 27
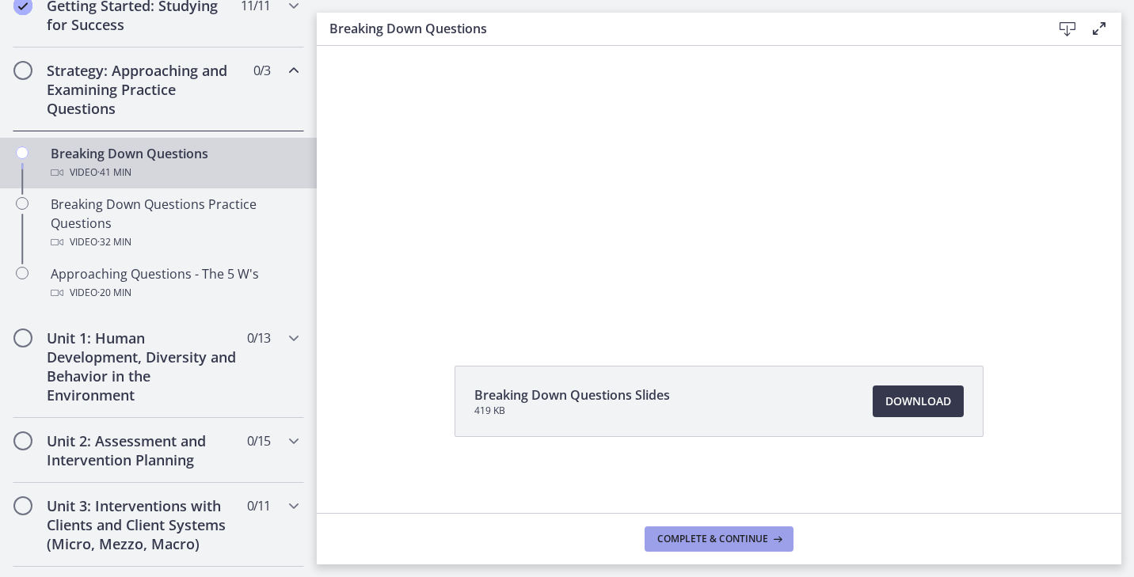
click at [757, 537] on span "Complete & continue" at bounding box center [712, 539] width 111 height 13
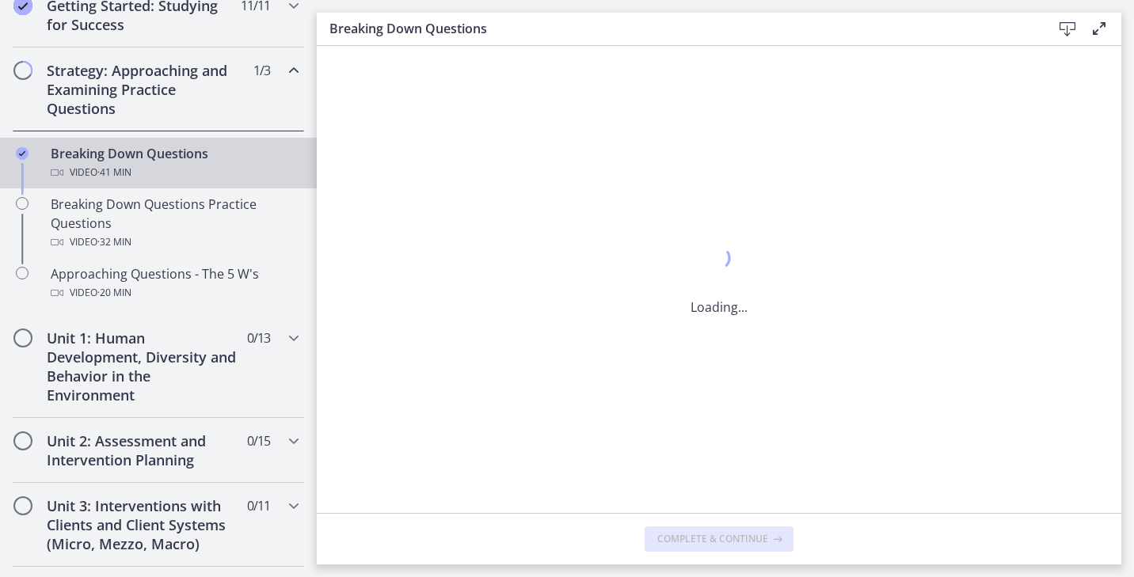
scroll to position [0, 0]
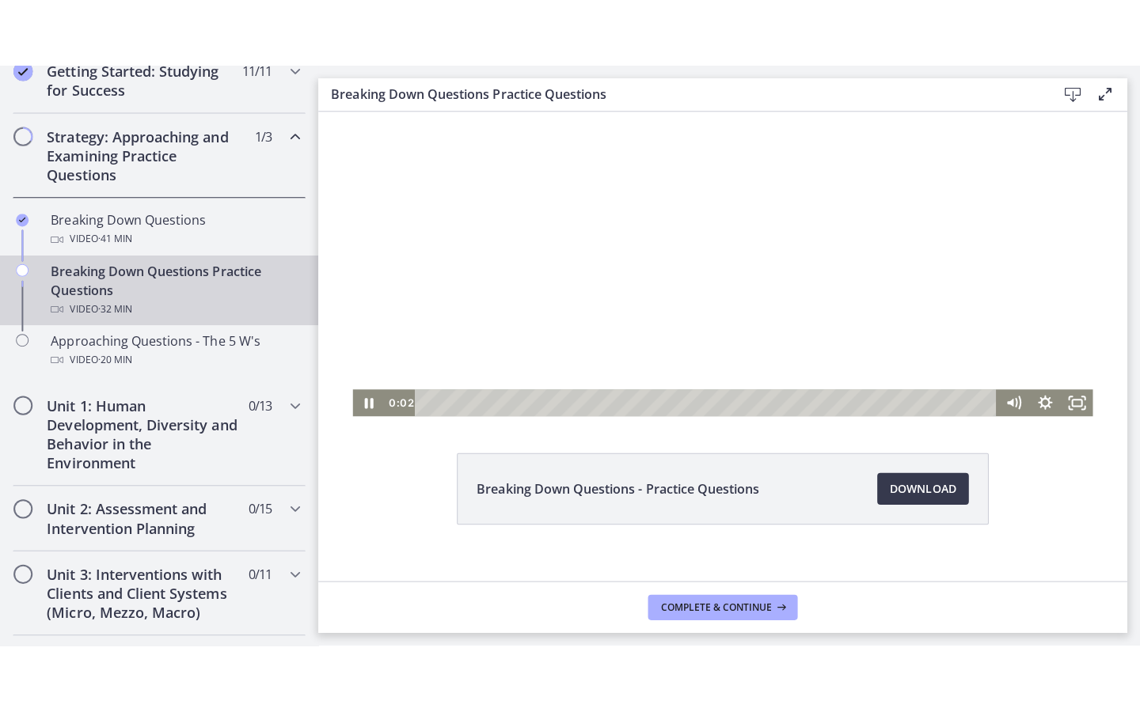
scroll to position [87, 0]
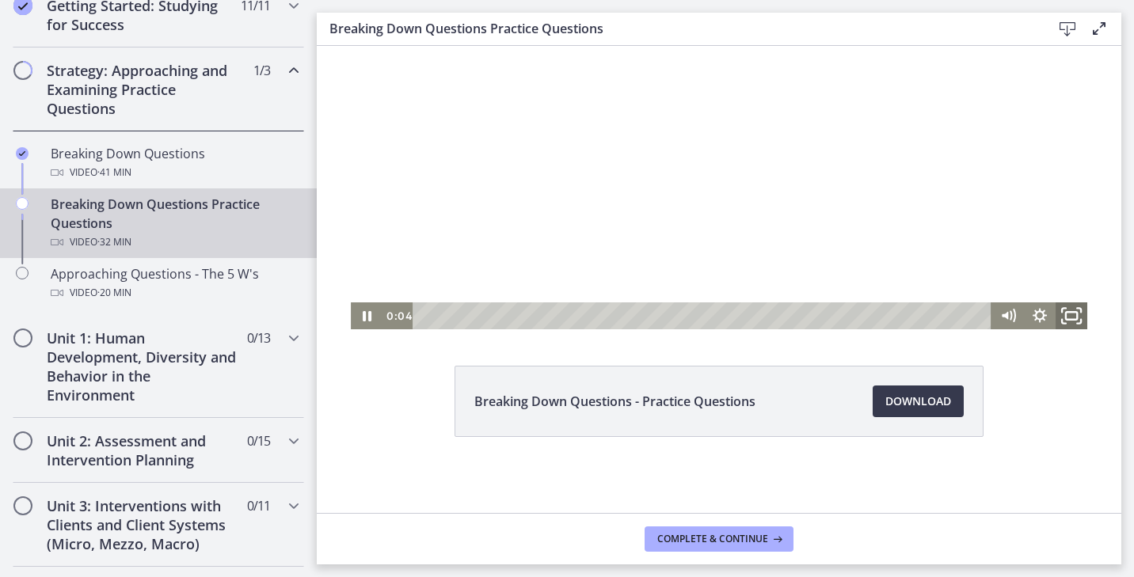
click at [1071, 315] on icon "Fullscreen" at bounding box center [1071, 316] width 38 height 32
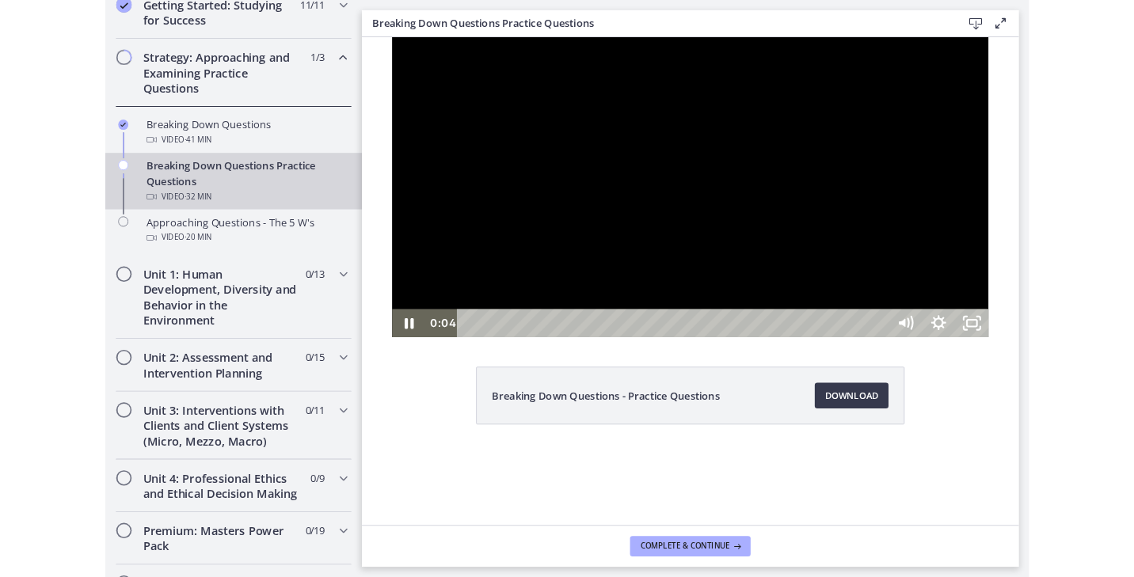
scroll to position [0, 0]
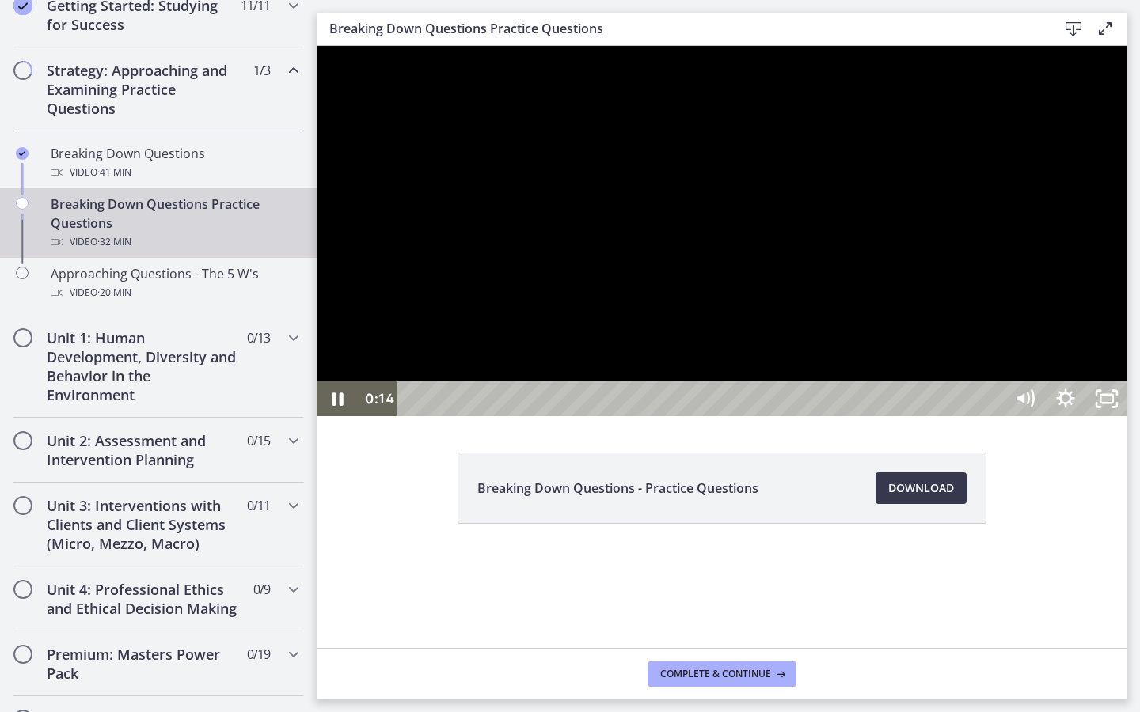
click at [1127, 416] on div at bounding box center [722, 231] width 811 height 370
click at [1127, 341] on div at bounding box center [722, 231] width 811 height 370
click at [1127, 343] on div at bounding box center [722, 231] width 811 height 370
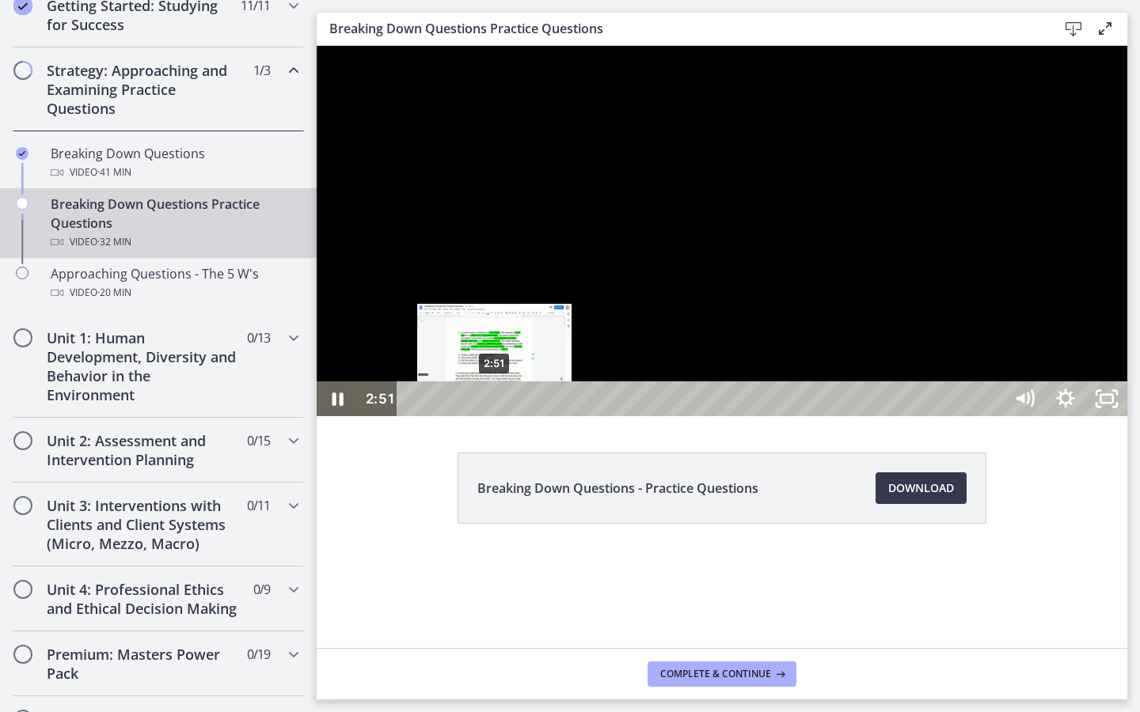
click at [495, 416] on div "2:51" at bounding box center [702, 399] width 581 height 35
click at [507, 416] on div "3:18" at bounding box center [702, 399] width 581 height 35
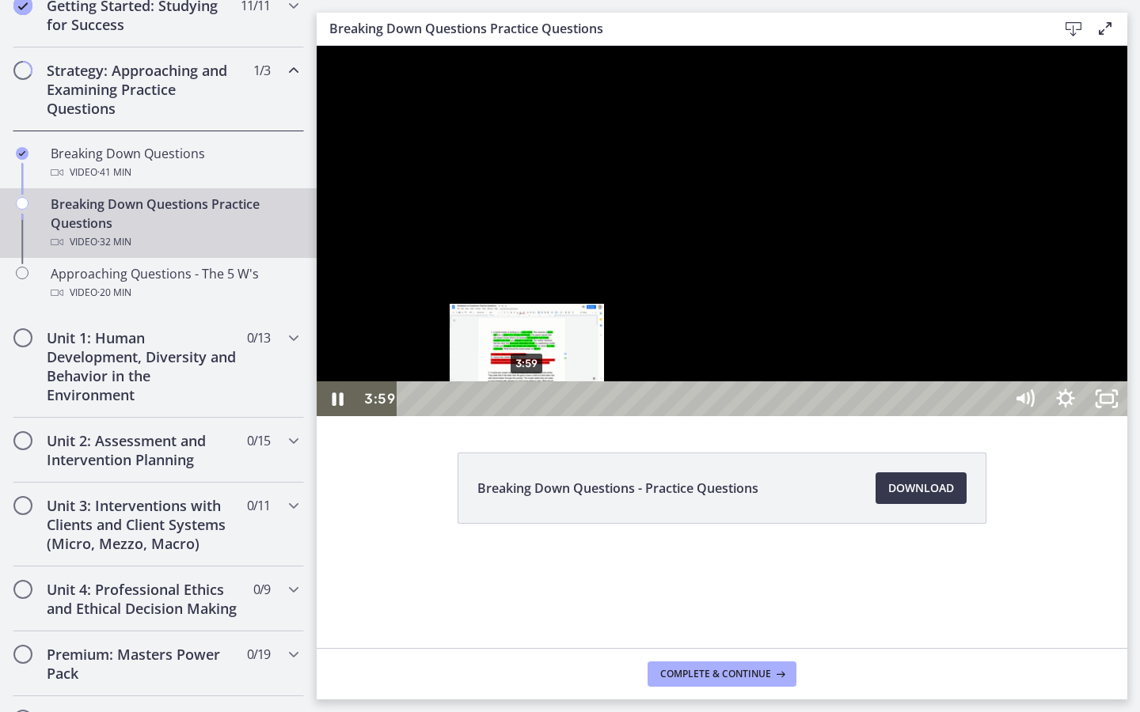
click at [527, 416] on div "3:59" at bounding box center [702, 399] width 581 height 35
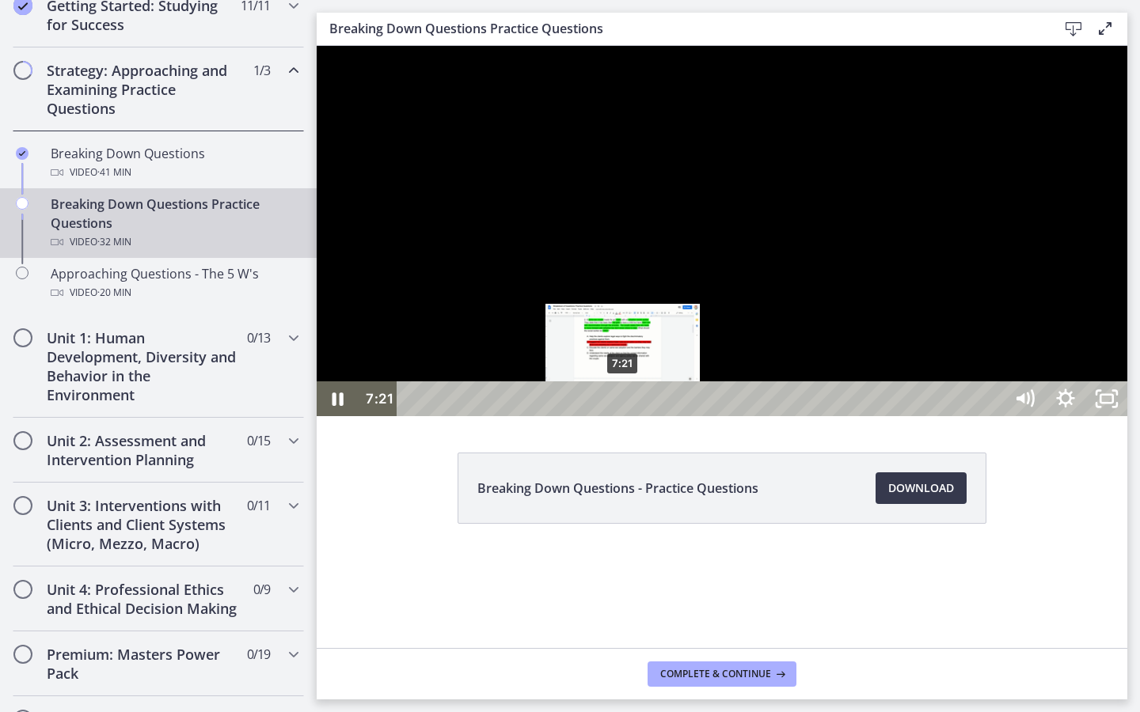
click at [624, 416] on div "7:21" at bounding box center [702, 399] width 581 height 35
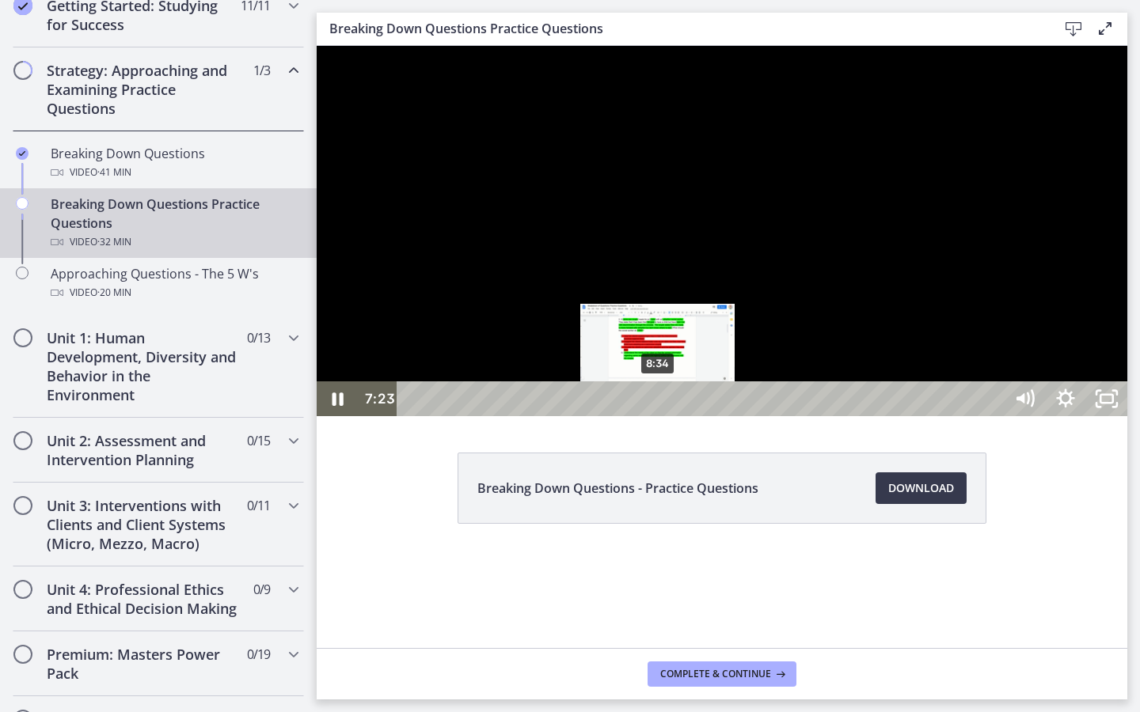
click at [659, 416] on div "8:34" at bounding box center [702, 399] width 581 height 35
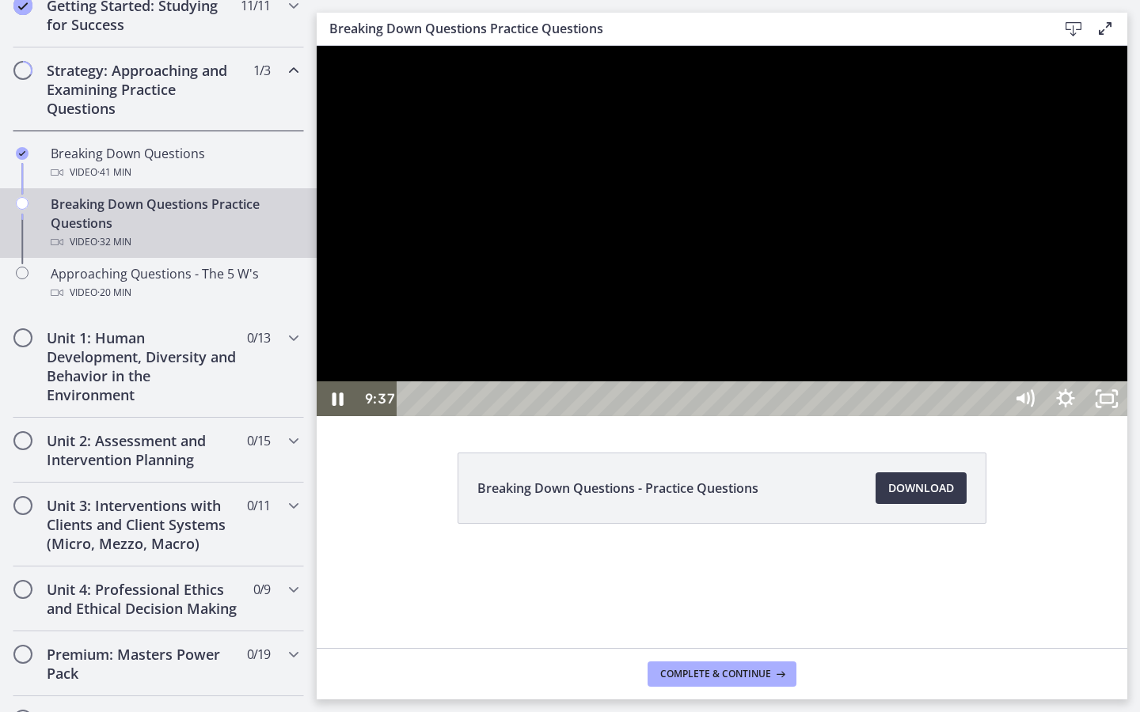
click at [651, 416] on div at bounding box center [722, 231] width 811 height 370
click at [777, 321] on div at bounding box center [722, 231] width 811 height 370
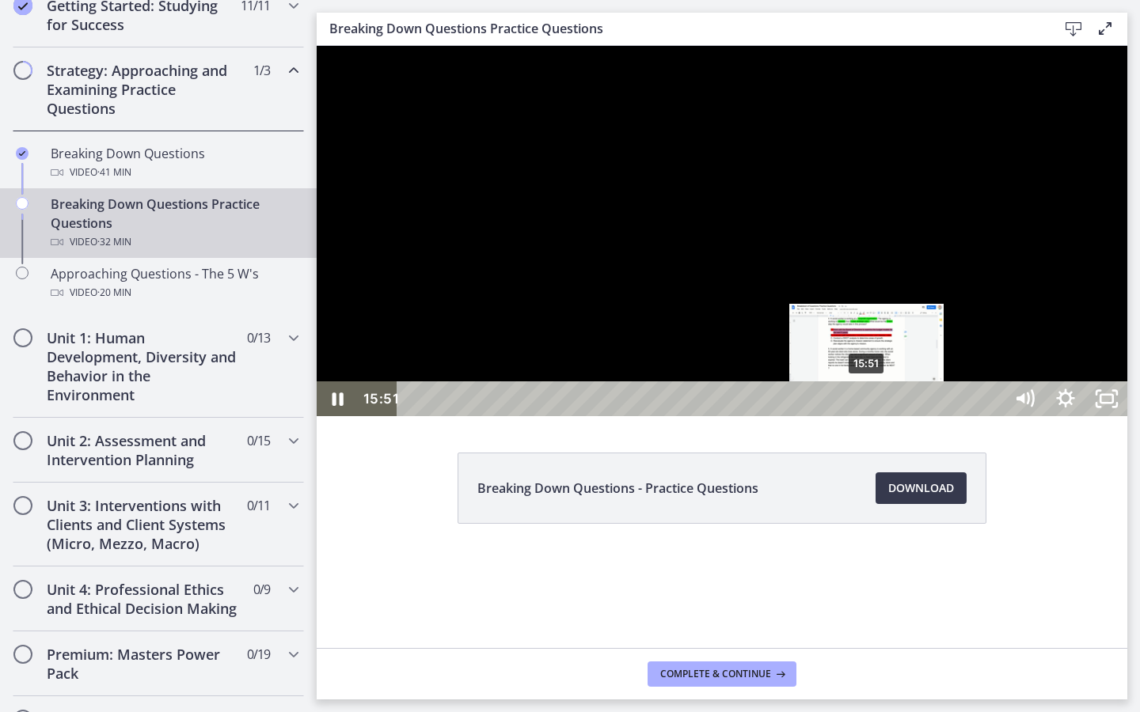
click at [868, 416] on div "15:51" at bounding box center [702, 399] width 581 height 35
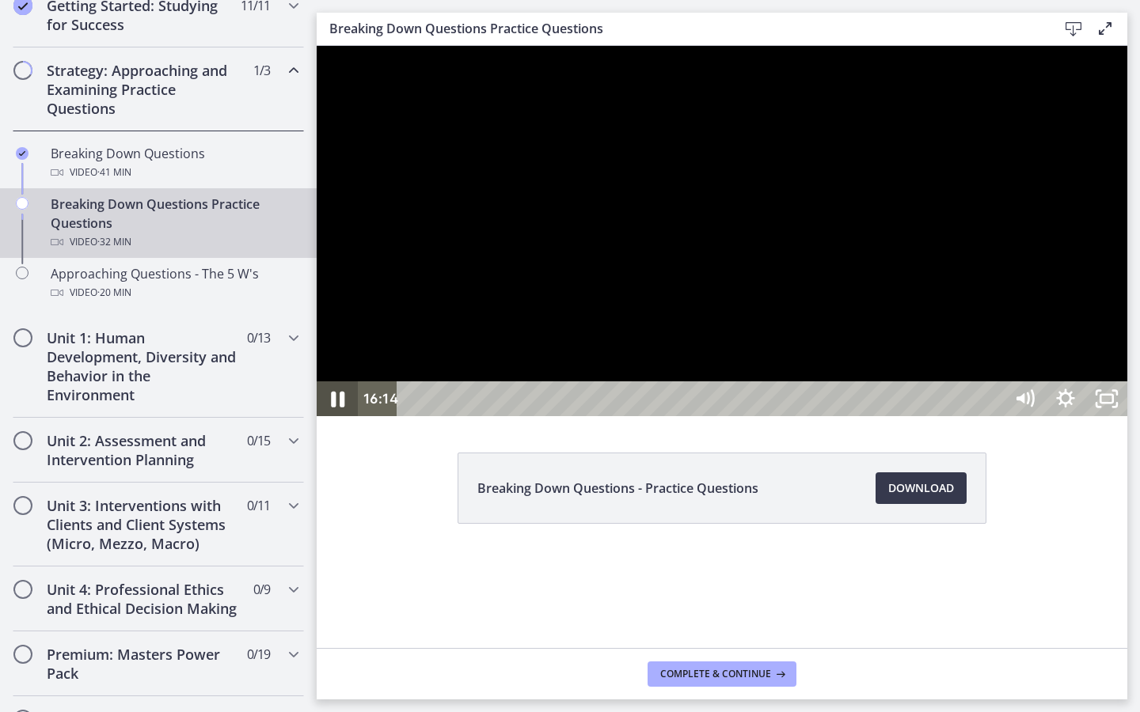
click at [344, 420] on icon "Pause" at bounding box center [337, 399] width 49 height 42
